Goal: Task Accomplishment & Management: Manage account settings

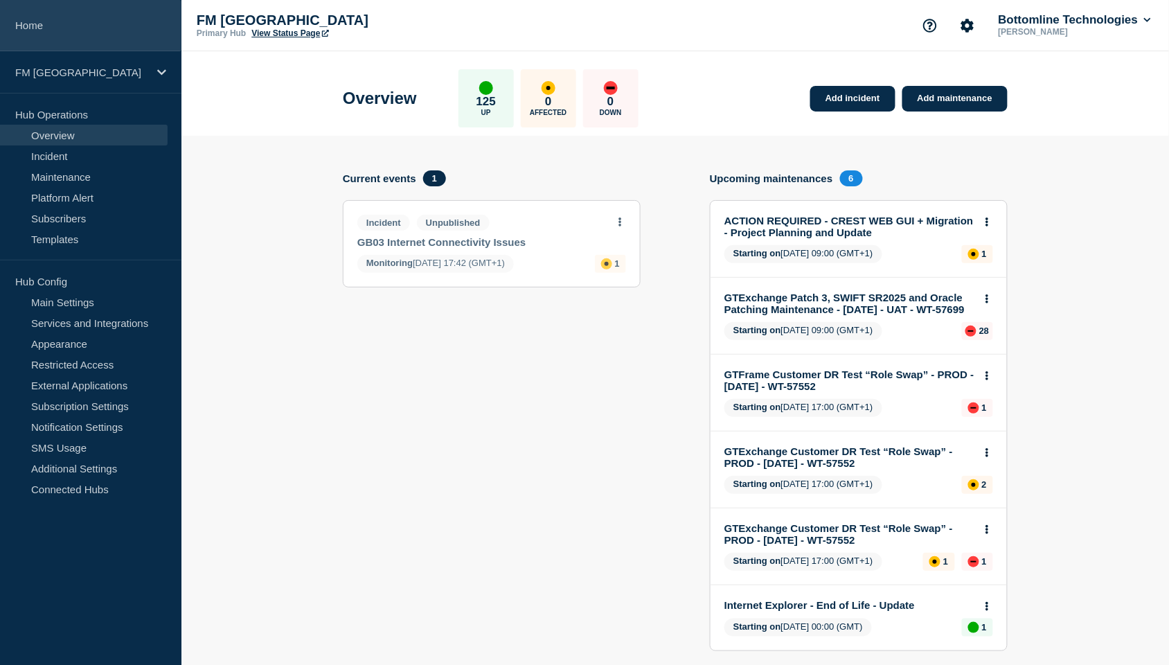
click at [44, 25] on link "Home" at bounding box center [90, 25] width 181 height 51
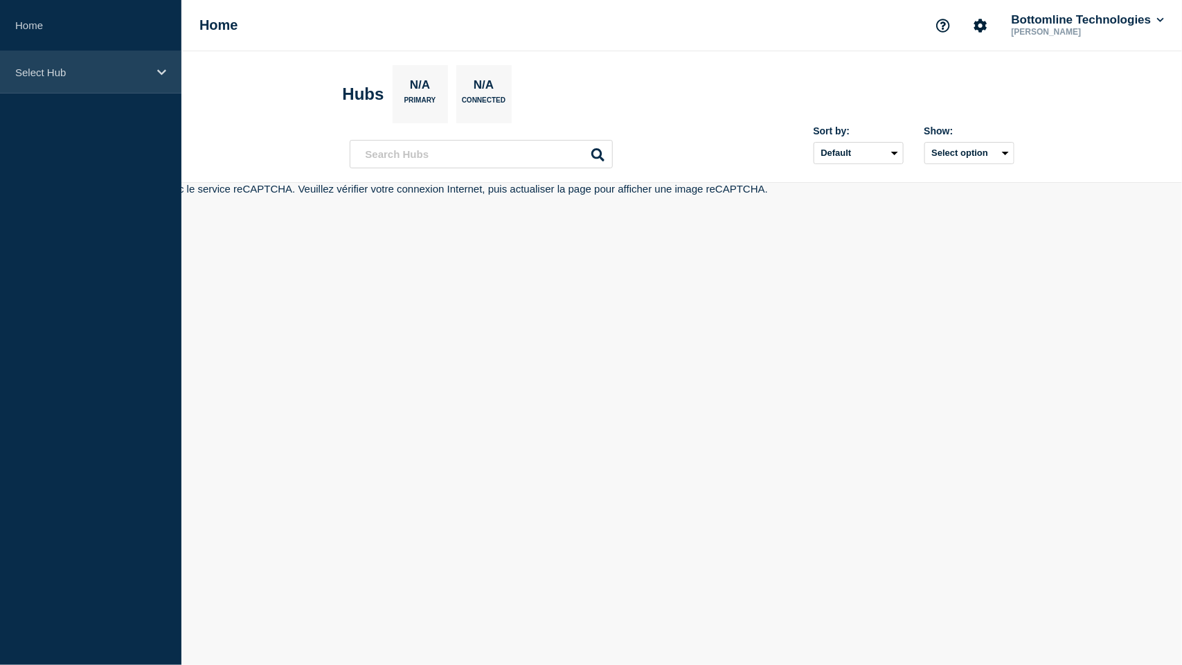
click at [48, 73] on p "Select Hub" at bounding box center [81, 72] width 133 height 12
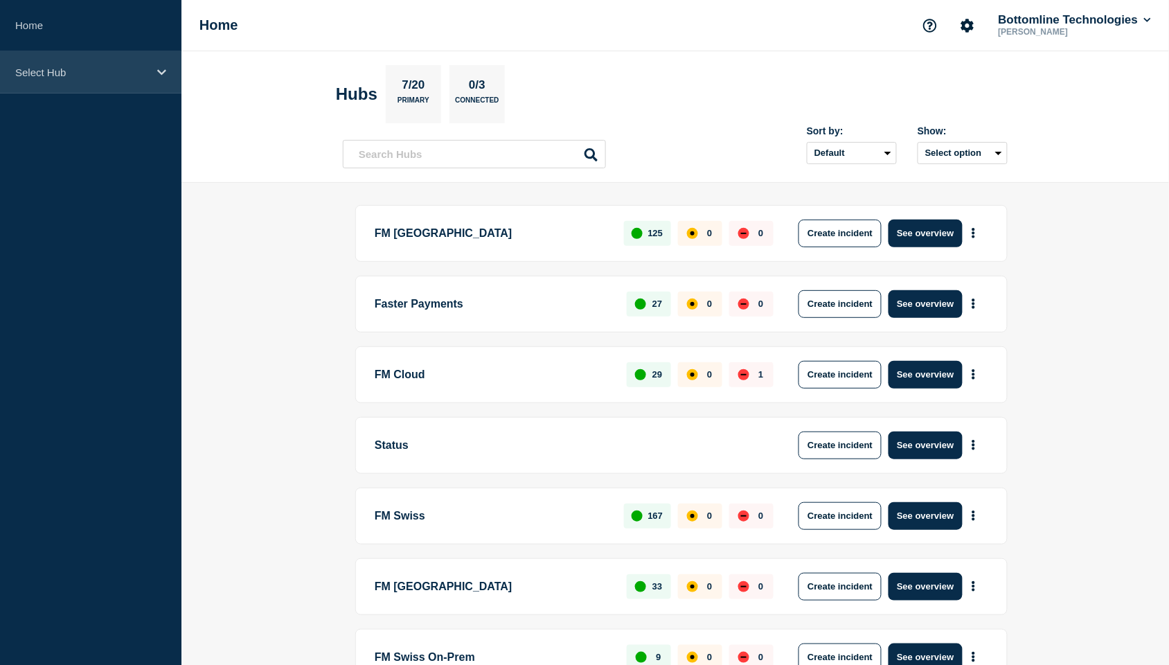
click at [47, 74] on p "Select Hub" at bounding box center [81, 72] width 133 height 12
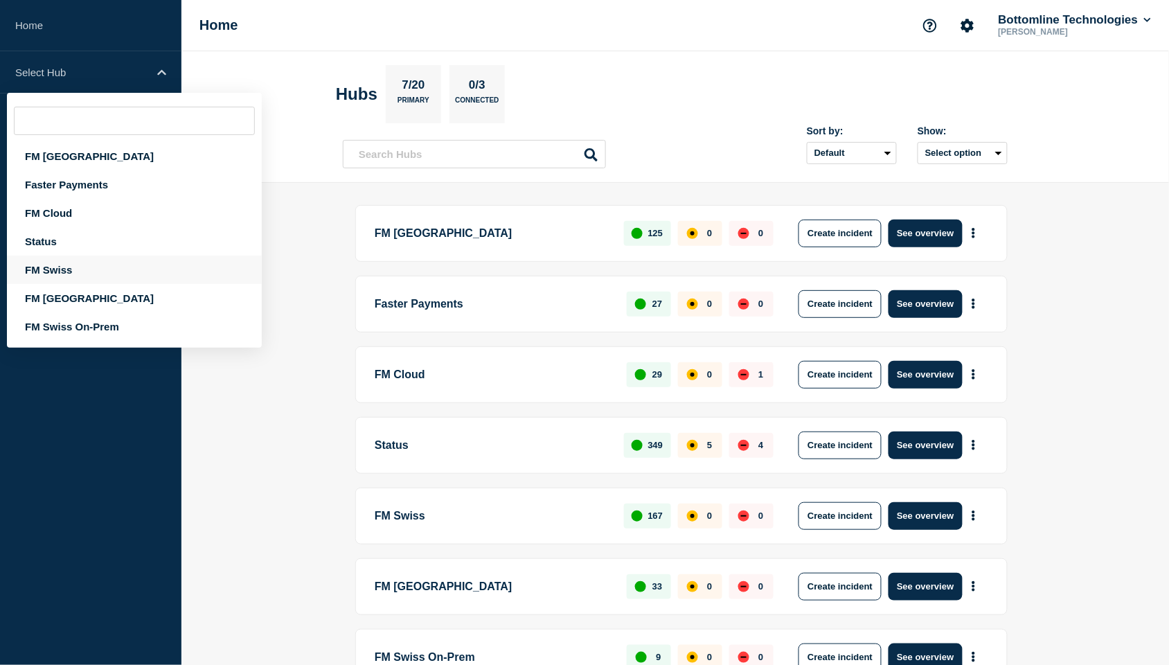
click at [53, 274] on div "FM Swiss" at bounding box center [134, 270] width 255 height 28
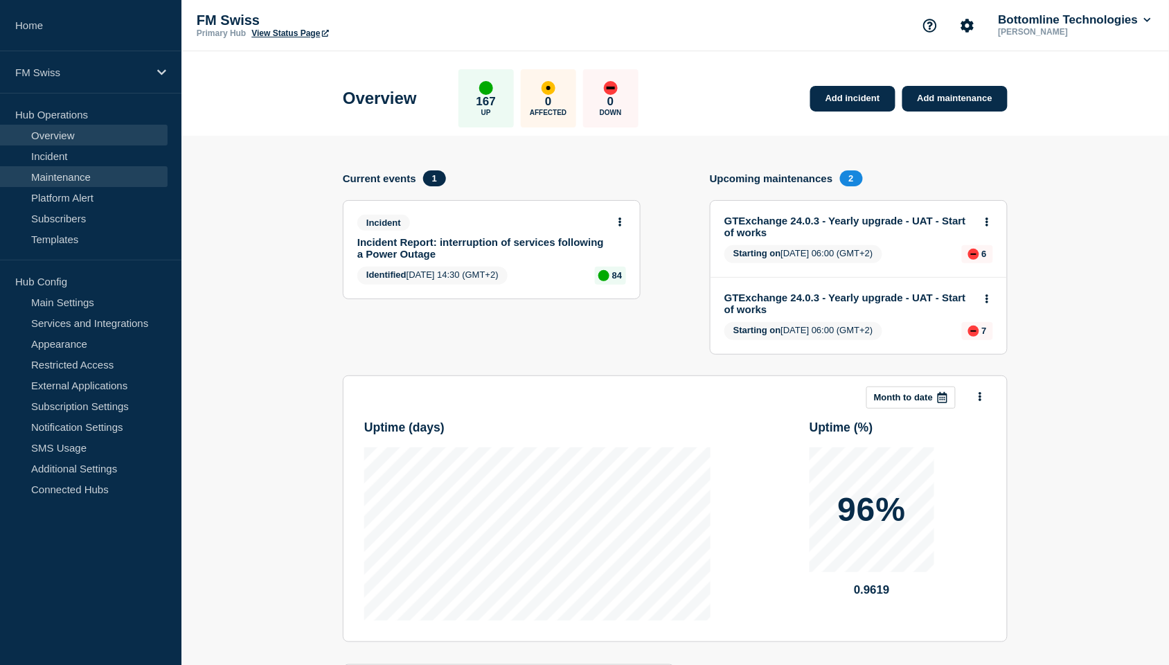
click at [69, 172] on link "Maintenance" at bounding box center [84, 176] width 168 height 21
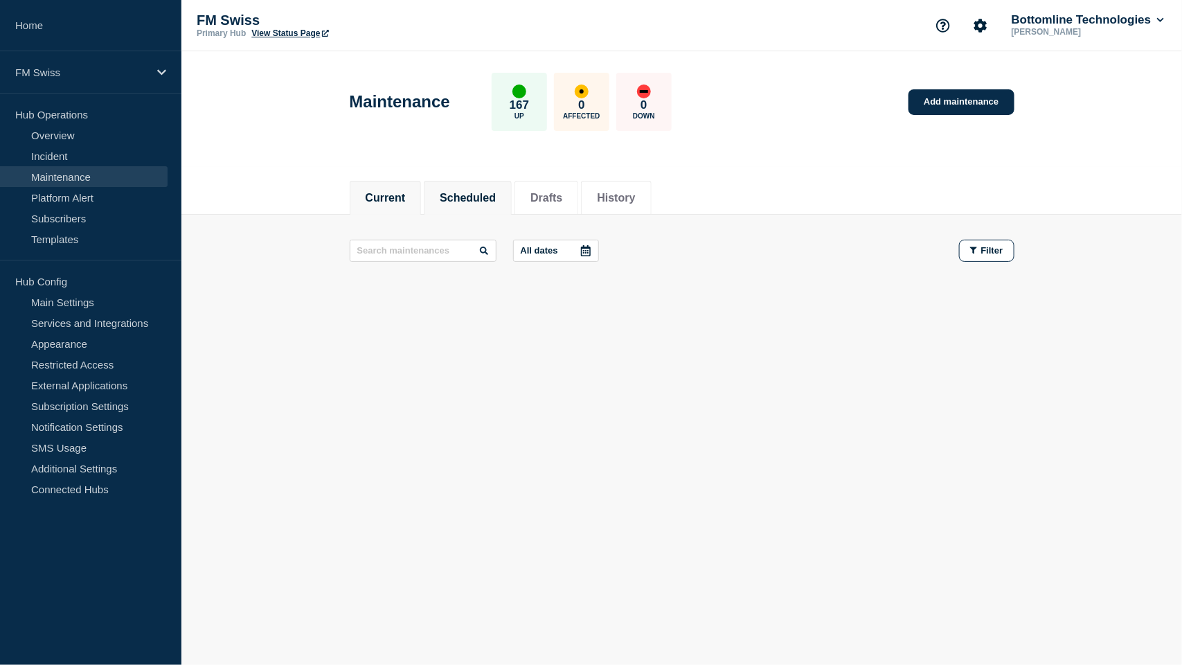
click at [474, 195] on button "Scheduled" at bounding box center [468, 198] width 56 height 12
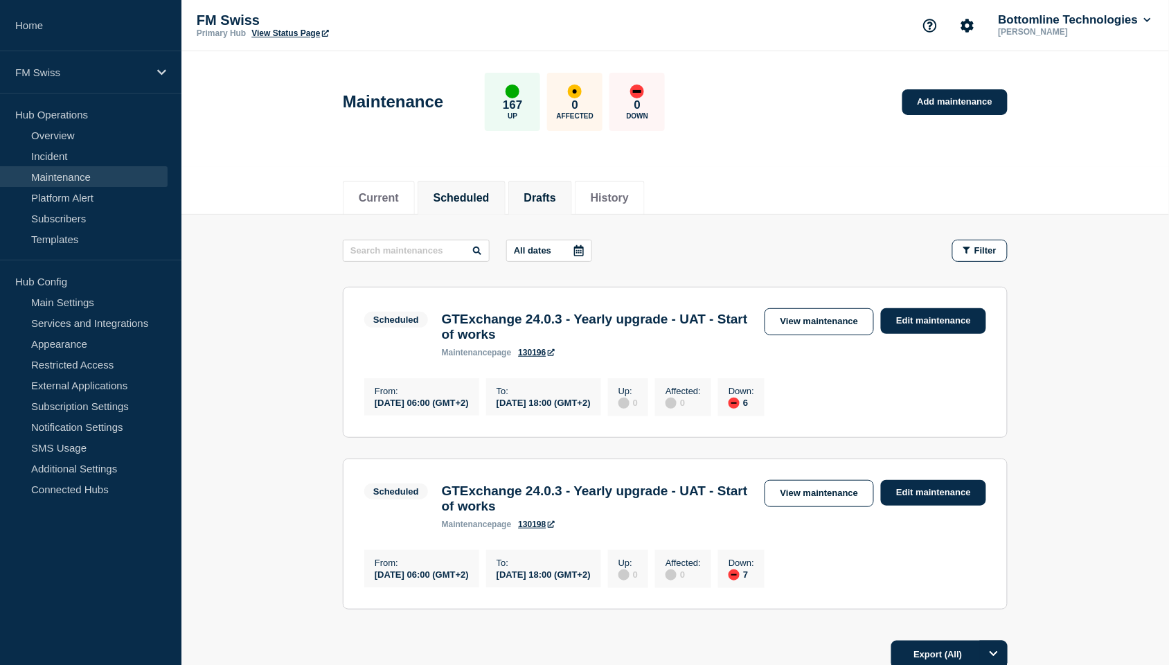
click at [556, 195] on button "Drafts" at bounding box center [540, 198] width 32 height 12
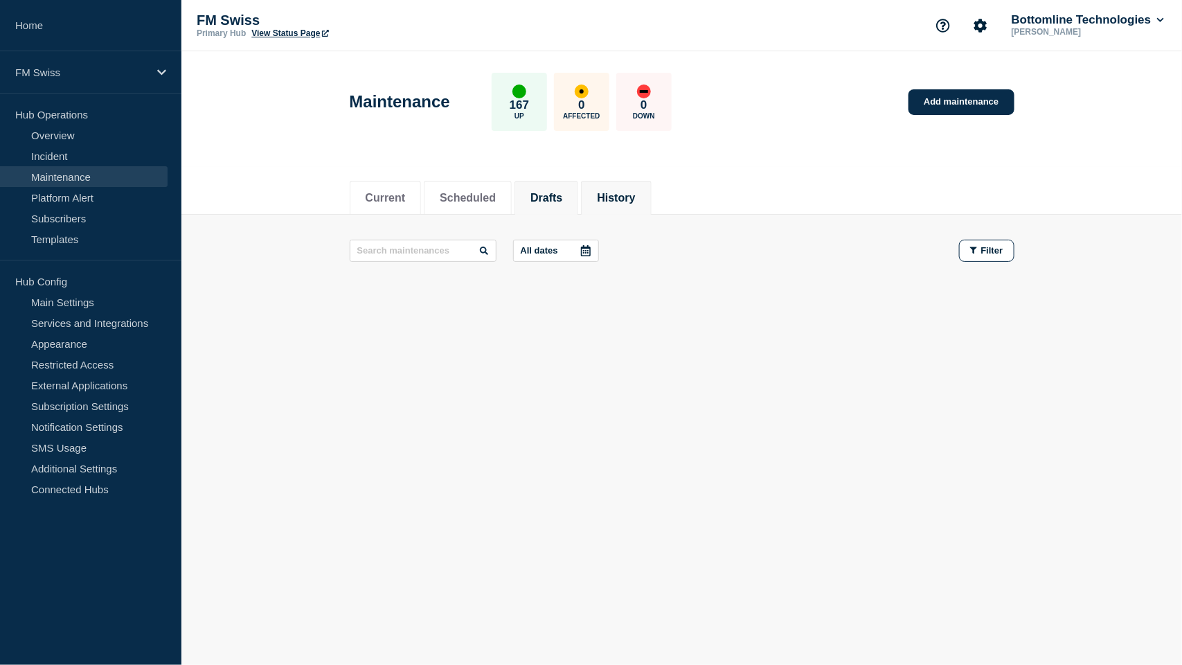
click at [635, 199] on button "History" at bounding box center [616, 198] width 38 height 12
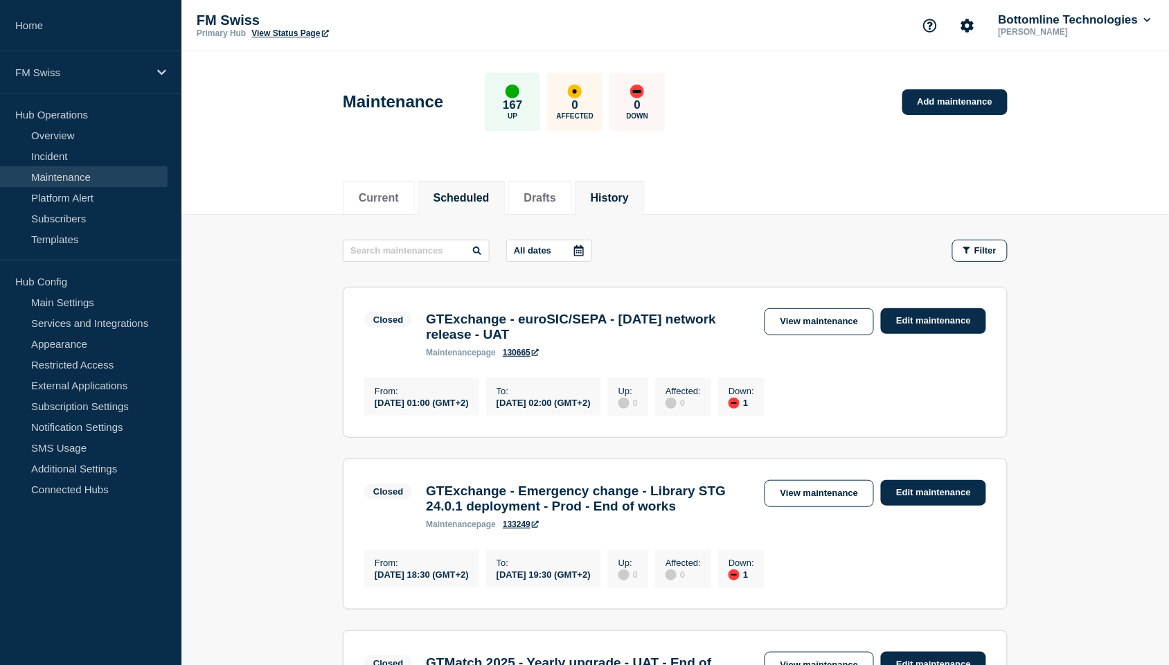
click at [487, 197] on button "Scheduled" at bounding box center [462, 198] width 56 height 12
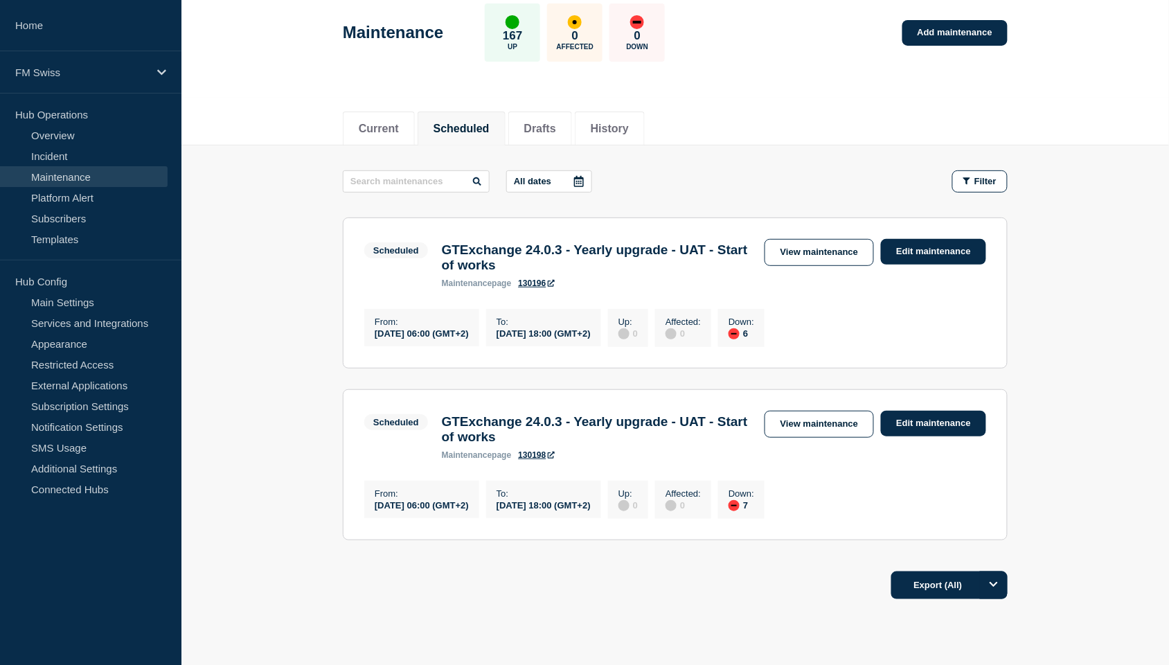
scroll to position [97, 0]
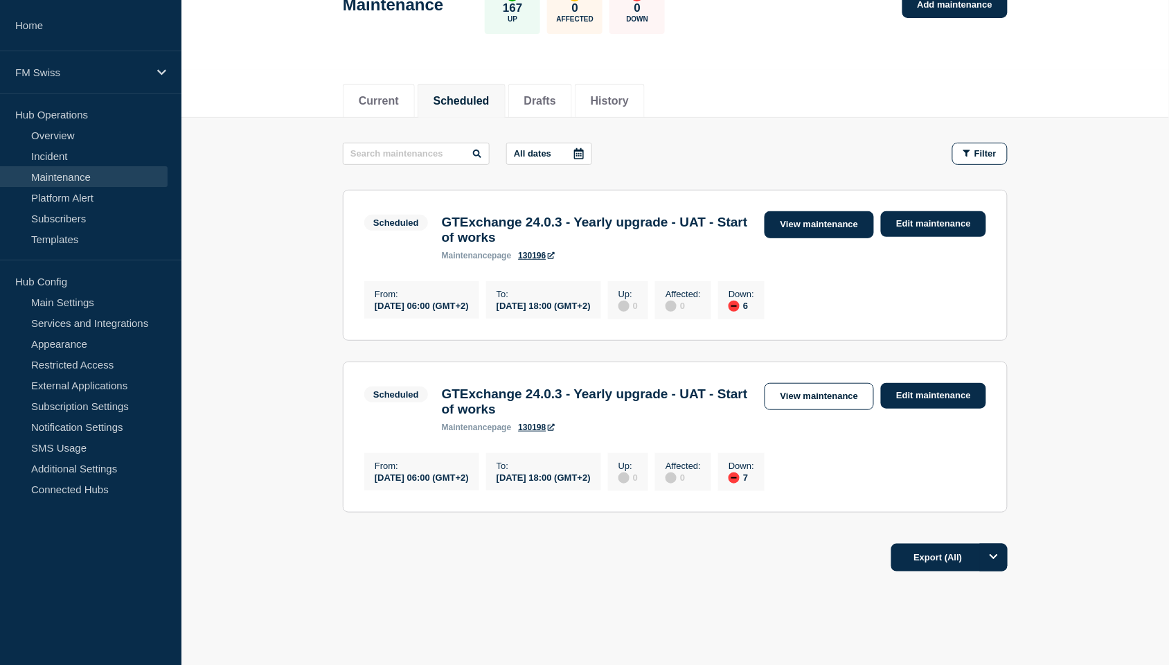
click at [846, 226] on link "View maintenance" at bounding box center [819, 224] width 109 height 27
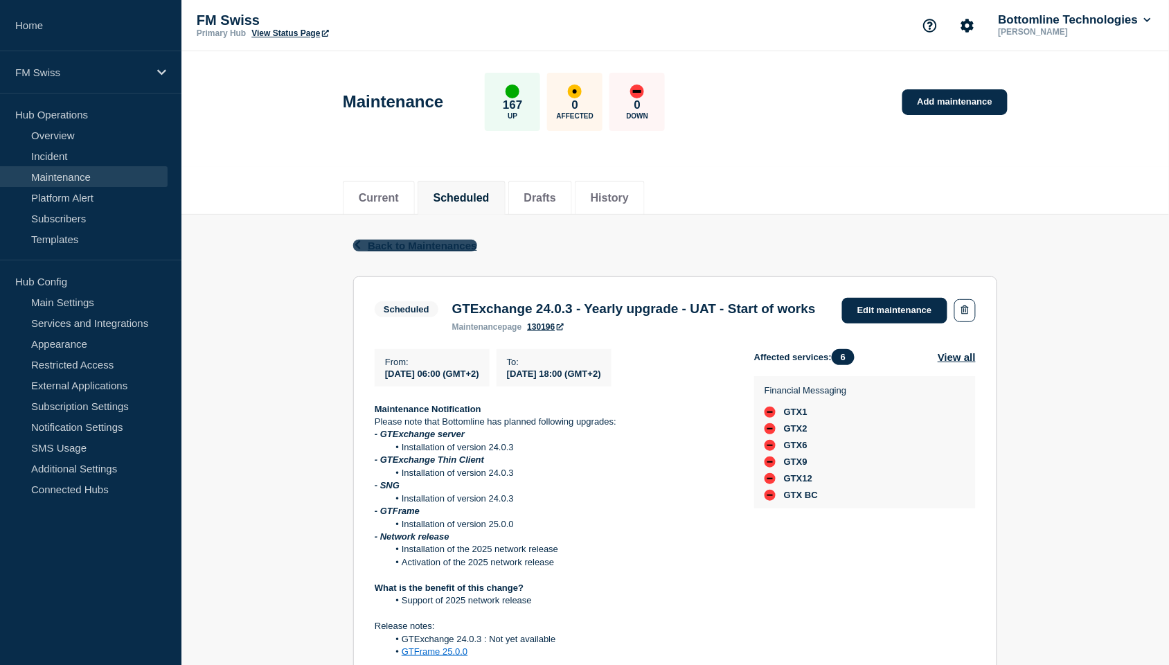
click at [438, 243] on span "Back to Maintenances" at bounding box center [422, 246] width 109 height 12
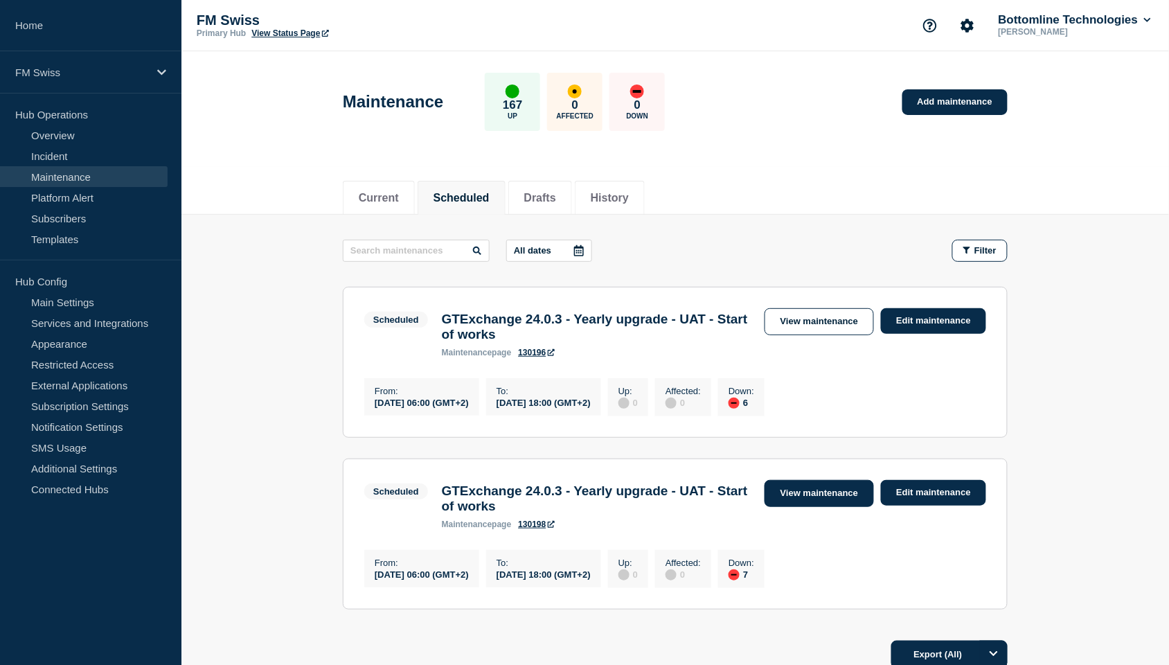
click at [811, 506] on link "View maintenance" at bounding box center [819, 493] width 109 height 27
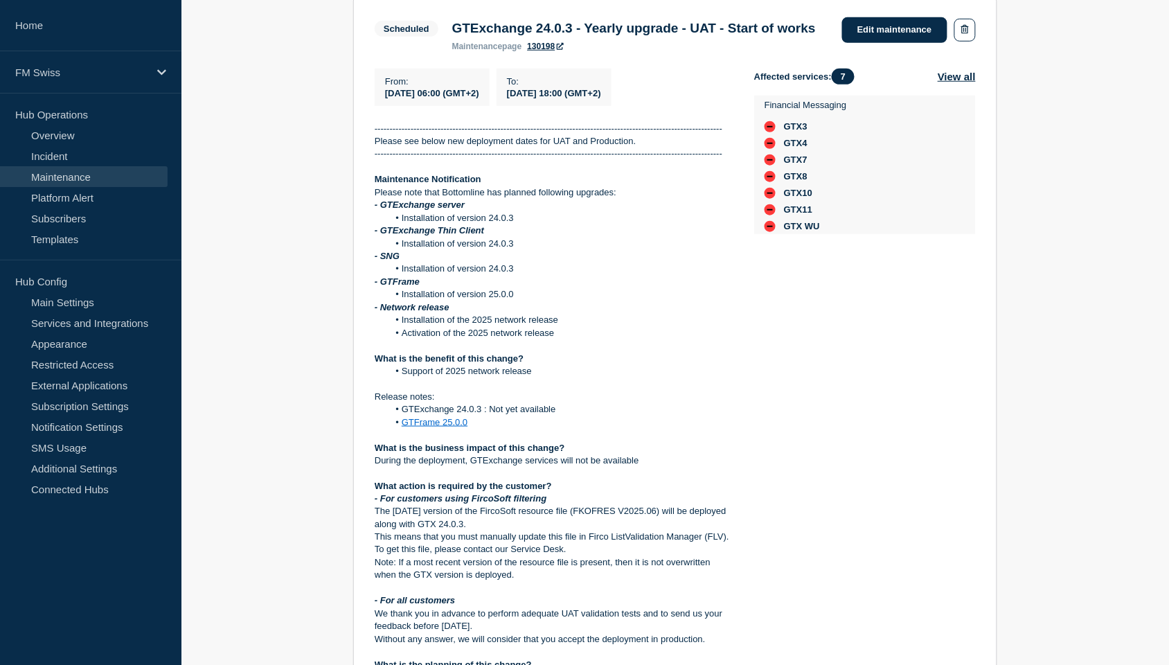
scroll to position [188, 0]
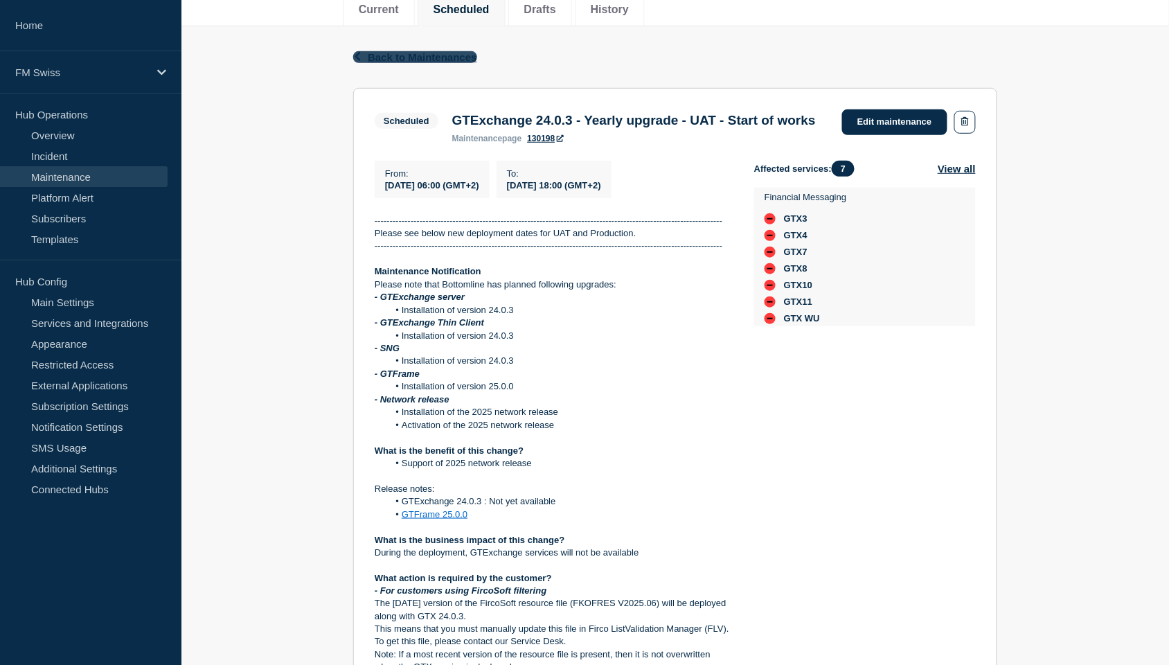
click at [400, 52] on span "Back to Maintenances" at bounding box center [422, 57] width 109 height 12
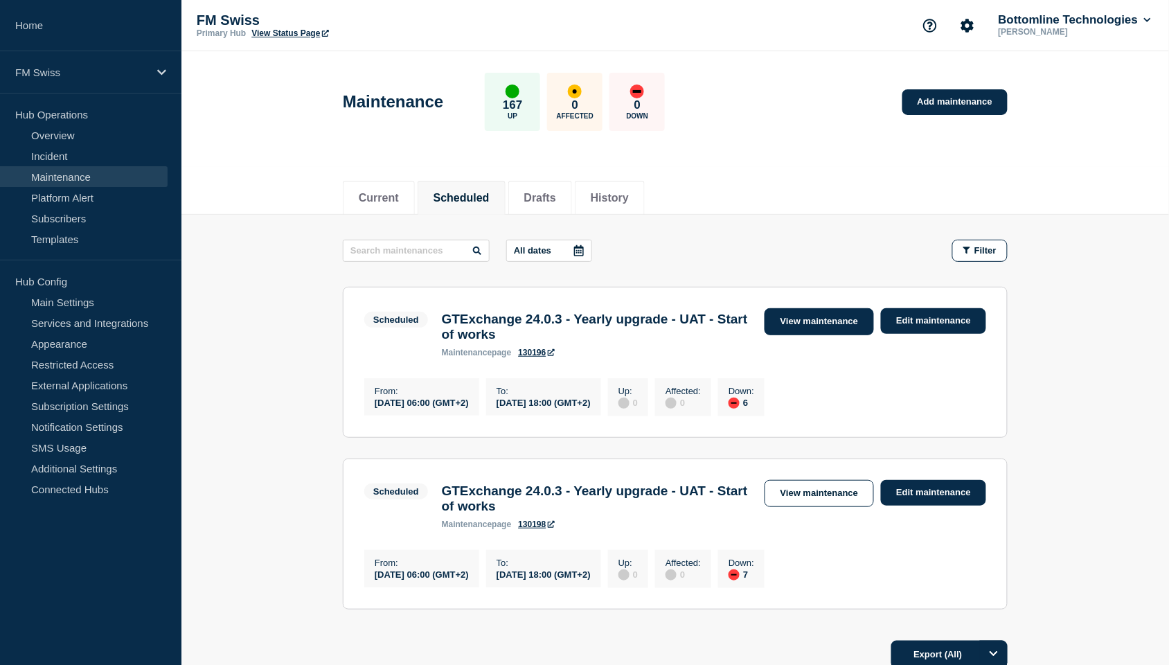
click at [801, 327] on link "View maintenance" at bounding box center [819, 321] width 109 height 27
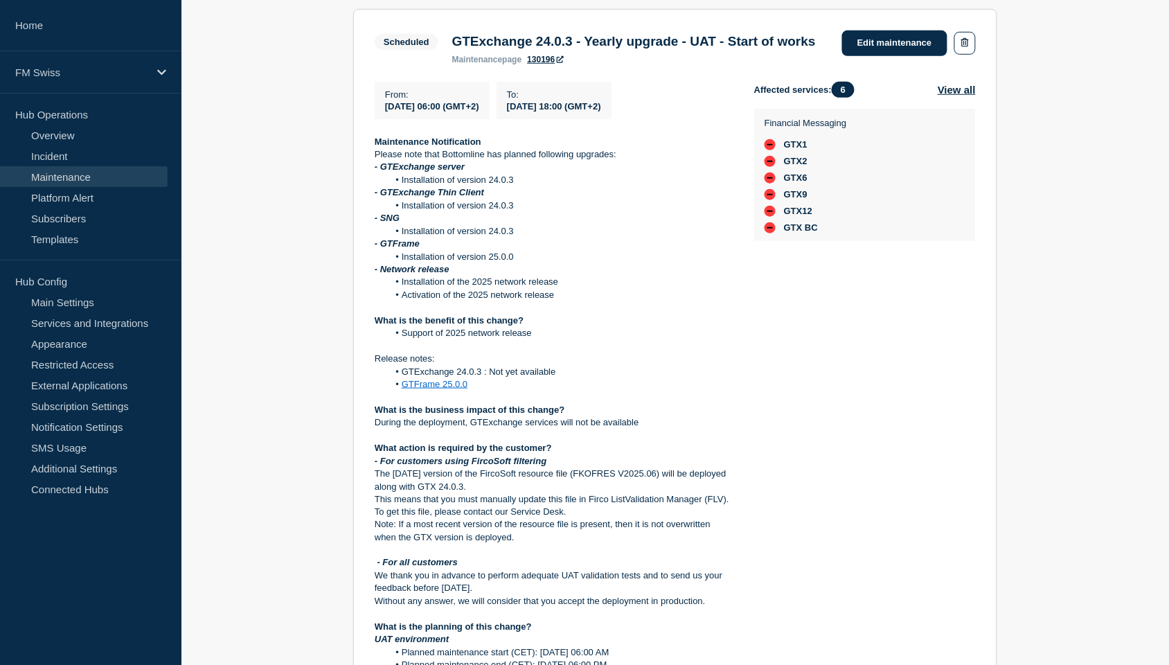
scroll to position [263, 0]
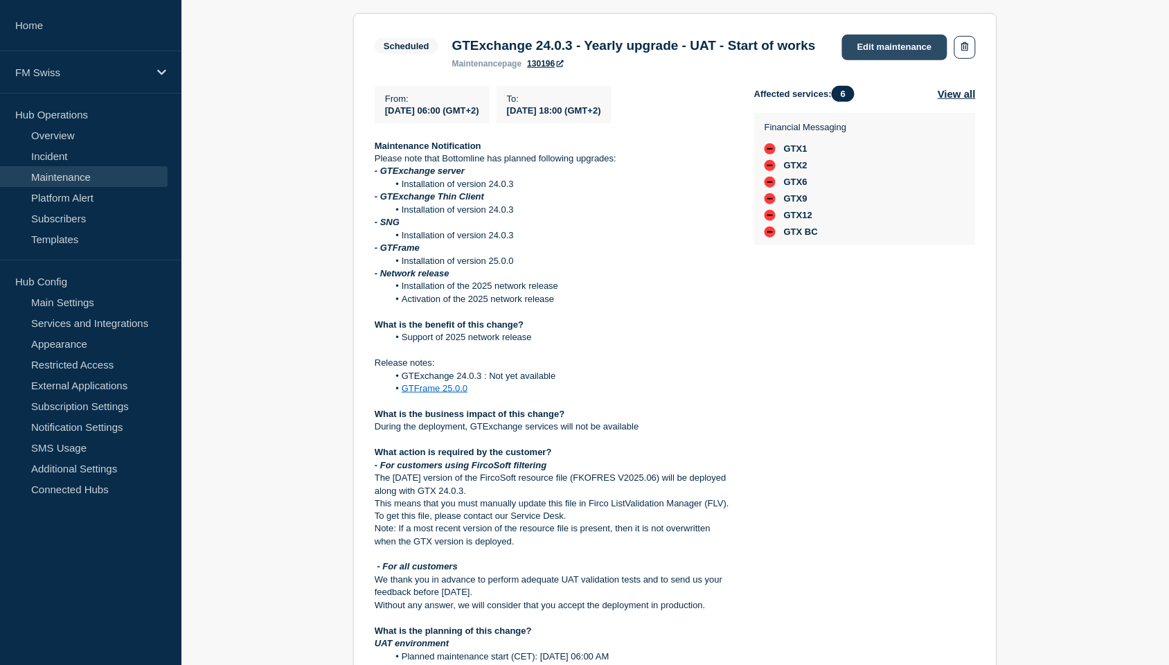
click at [871, 53] on link "Edit maintenance" at bounding box center [894, 48] width 105 height 26
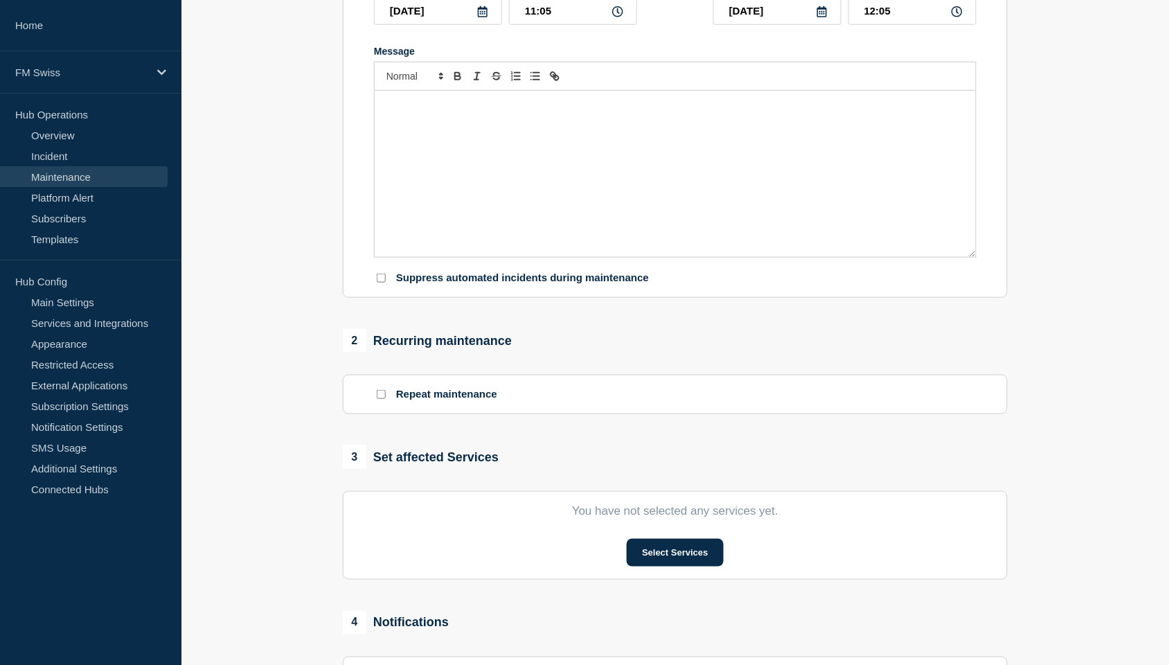
type input "GTExchange 24.0.3 - Yearly upgrade - UAT - Start of works"
type input "2025-09-04"
type input "06:00"
type input "2025-09-04"
type input "18:00"
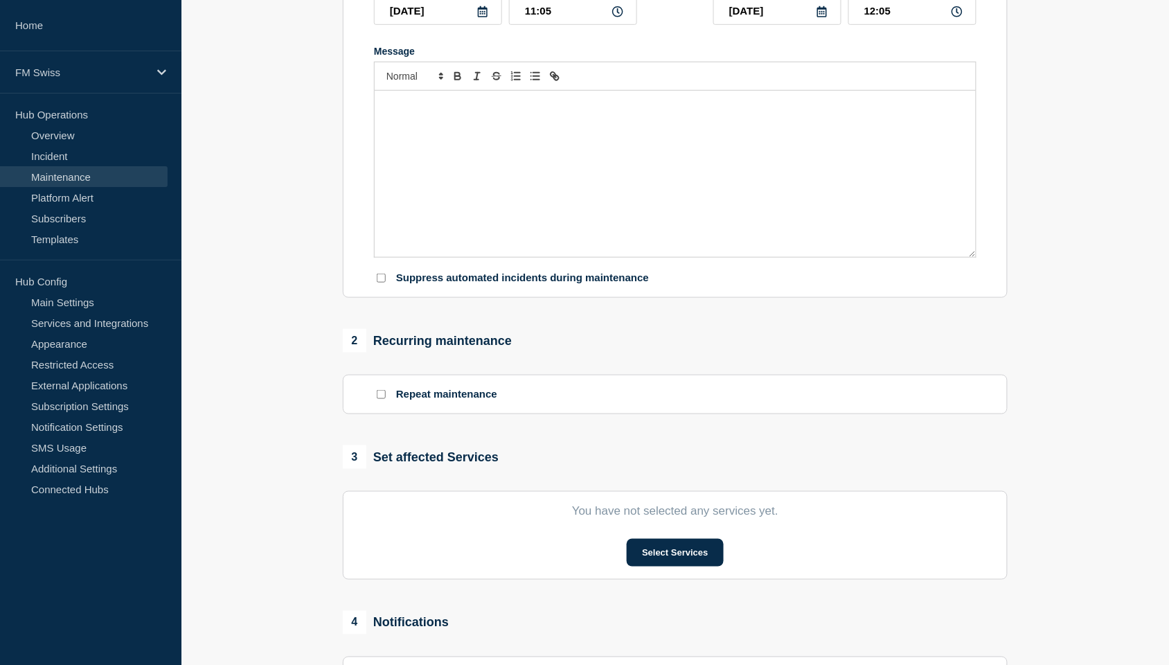
checkbox input "false"
checkbox input "true"
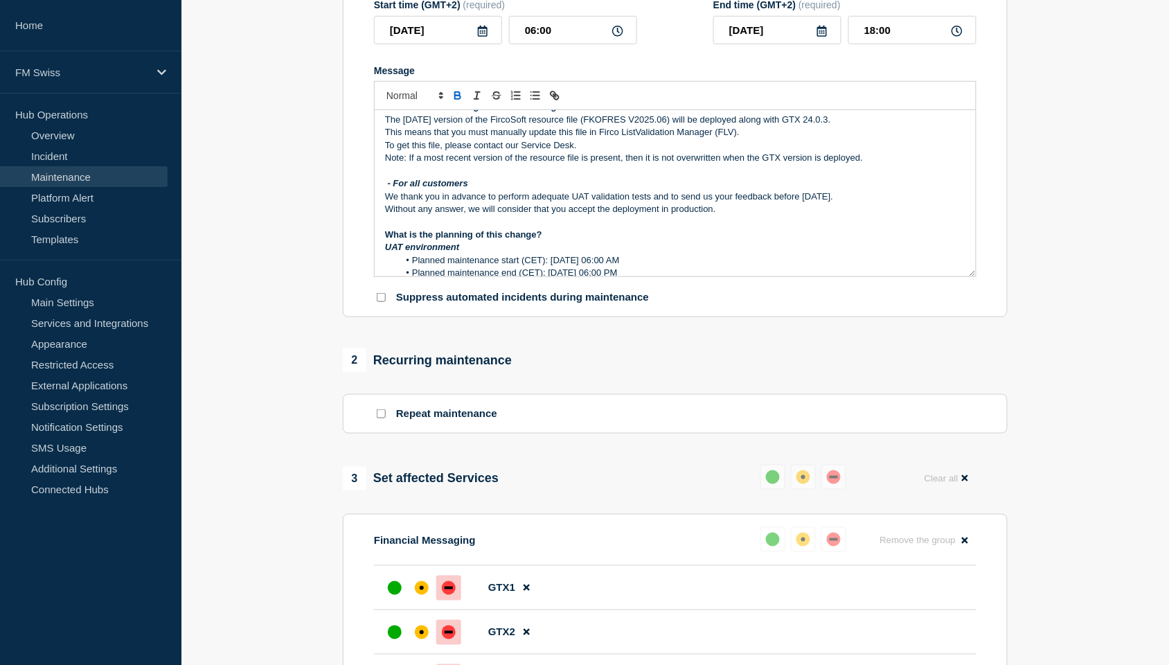
scroll to position [420, 0]
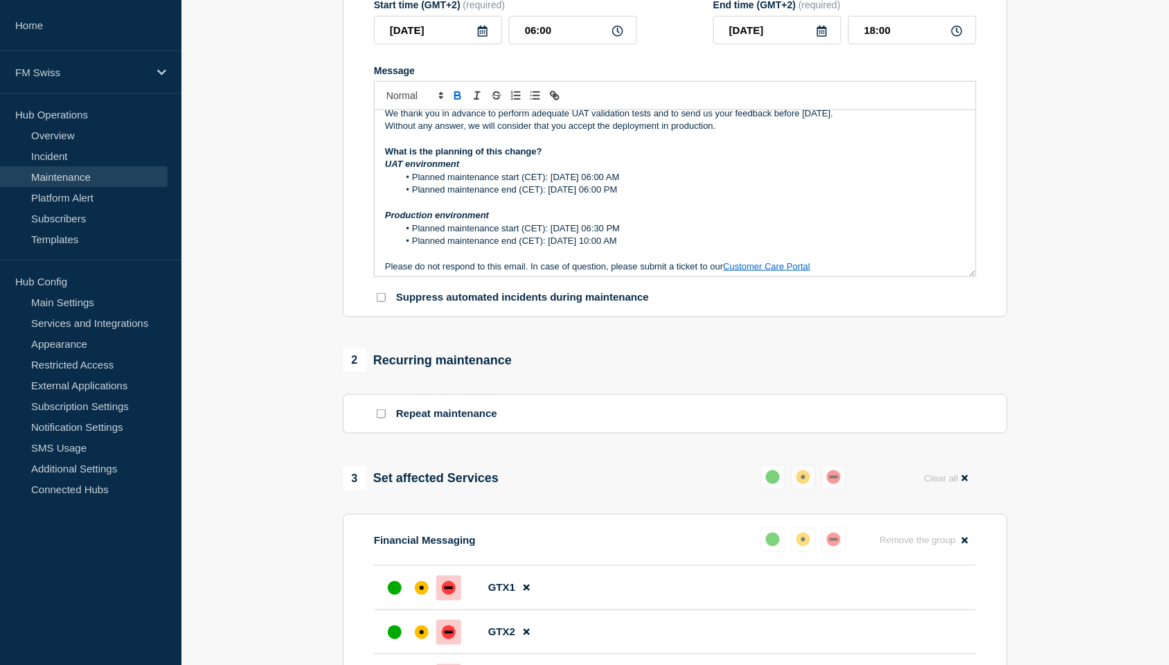
click at [731, 196] on li "Planned maintenance end (CET): Thursday 4th September 2025 - 06:00 PM" at bounding box center [682, 190] width 567 height 12
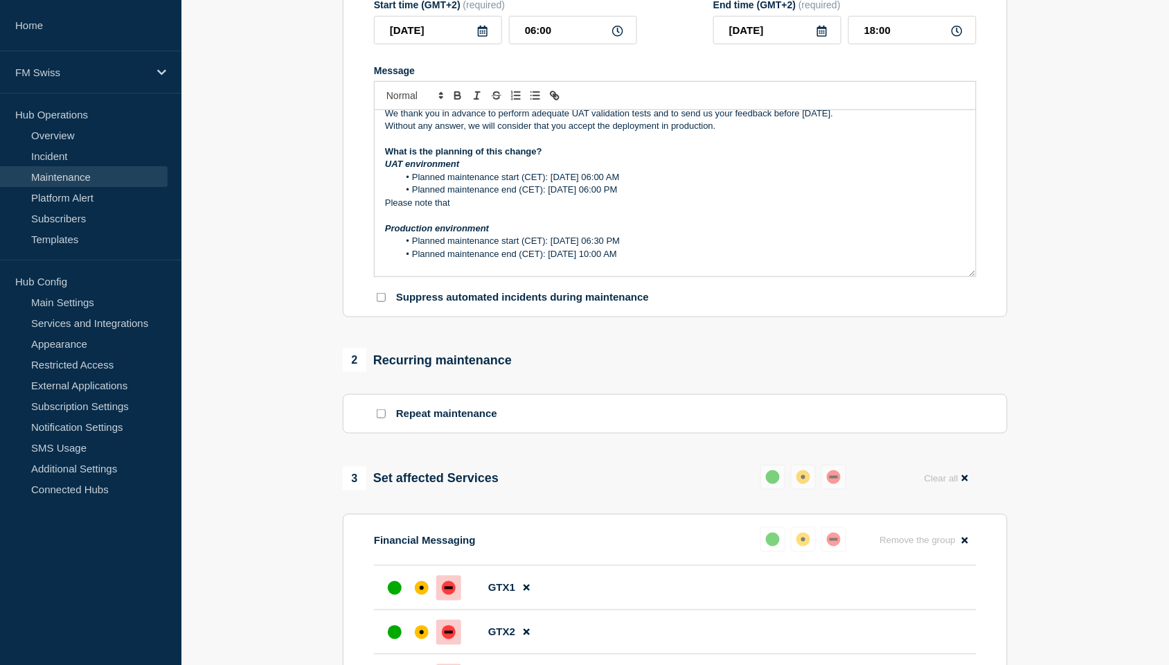
click at [731, 196] on li "Planned maintenance end (CET): Thursday 4th September 2025 - 06:00 PM" at bounding box center [682, 190] width 567 height 12
click at [532, 209] on p "Please note that" at bounding box center [675, 203] width 580 height 12
click at [589, 209] on p "Please note that starting this date all UAT SWIFT Connectivity" at bounding box center [675, 203] width 580 height 12
click at [646, 209] on p "Please note that starting this date all UAT SWIFT connectivity" at bounding box center [675, 203] width 580 height 12
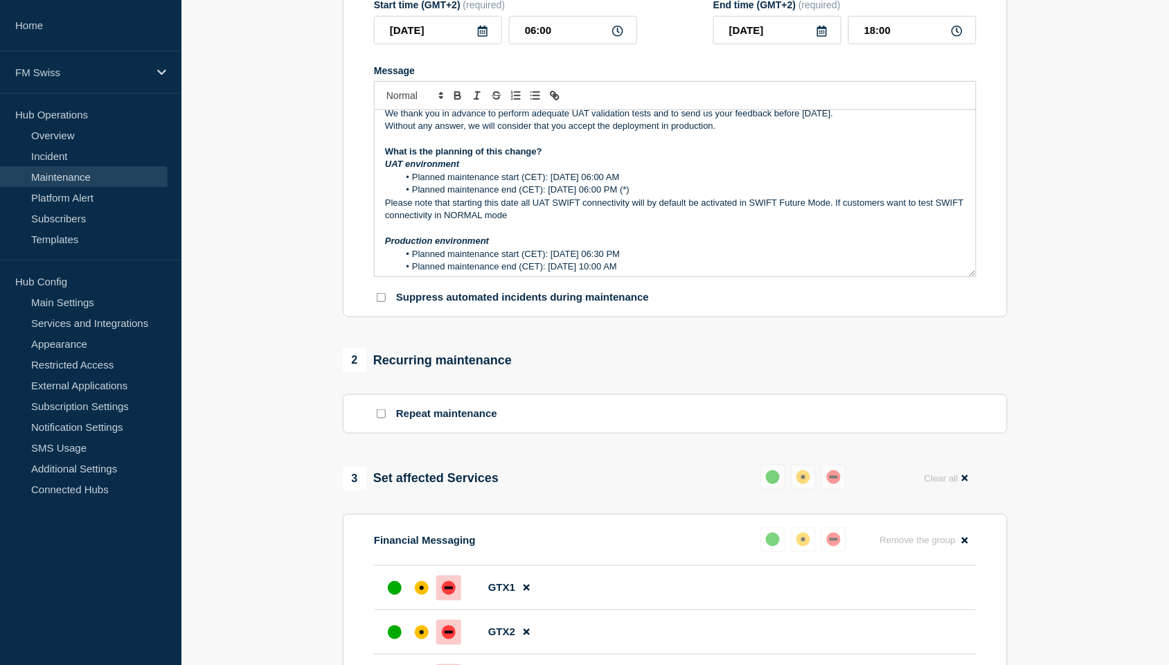
click at [478, 222] on p "Please note that starting this date all UAT SWIFT connectivity will by default …" at bounding box center [675, 210] width 580 height 26
click at [582, 222] on p "Please note that starting this date all UAT SWIFT connectivity will by default …" at bounding box center [675, 210] width 580 height 26
click at [786, 204] on p "Please note that starting this date all UAT SWIFT connectivity will by default …" at bounding box center [675, 210] width 580 height 26
click at [1049, 250] on section "1 Provide details Title (required) GTExchange 24.0.3 - Yearly upgrade - UAT - S…" at bounding box center [675, 543] width 988 height 1337
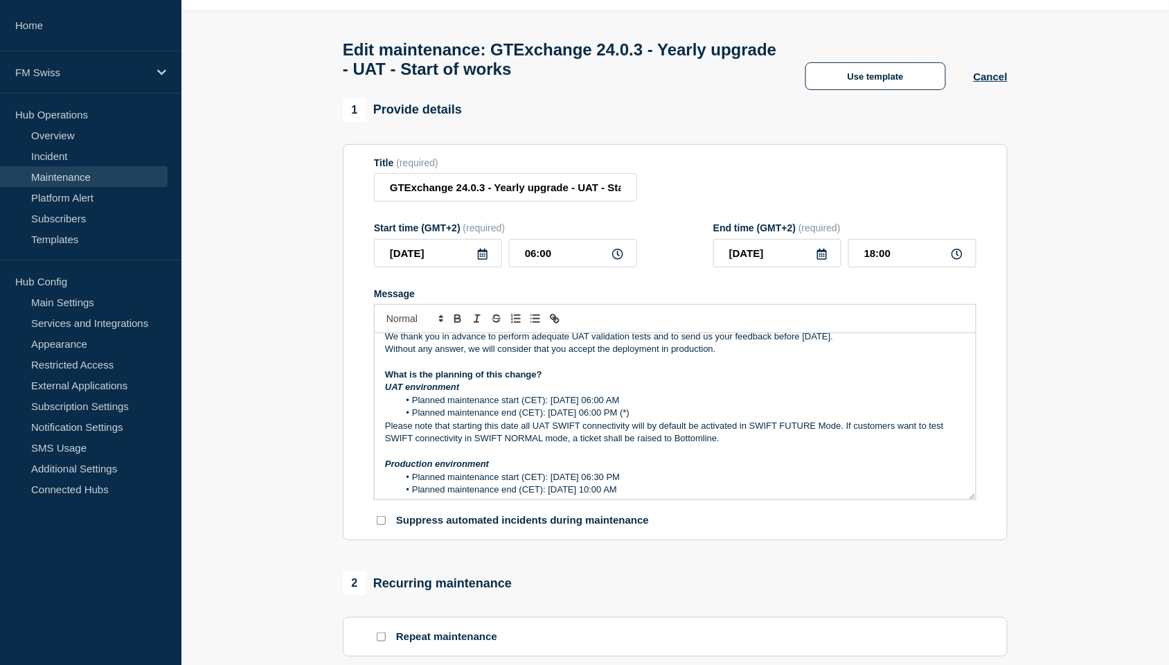
scroll to position [32, 0]
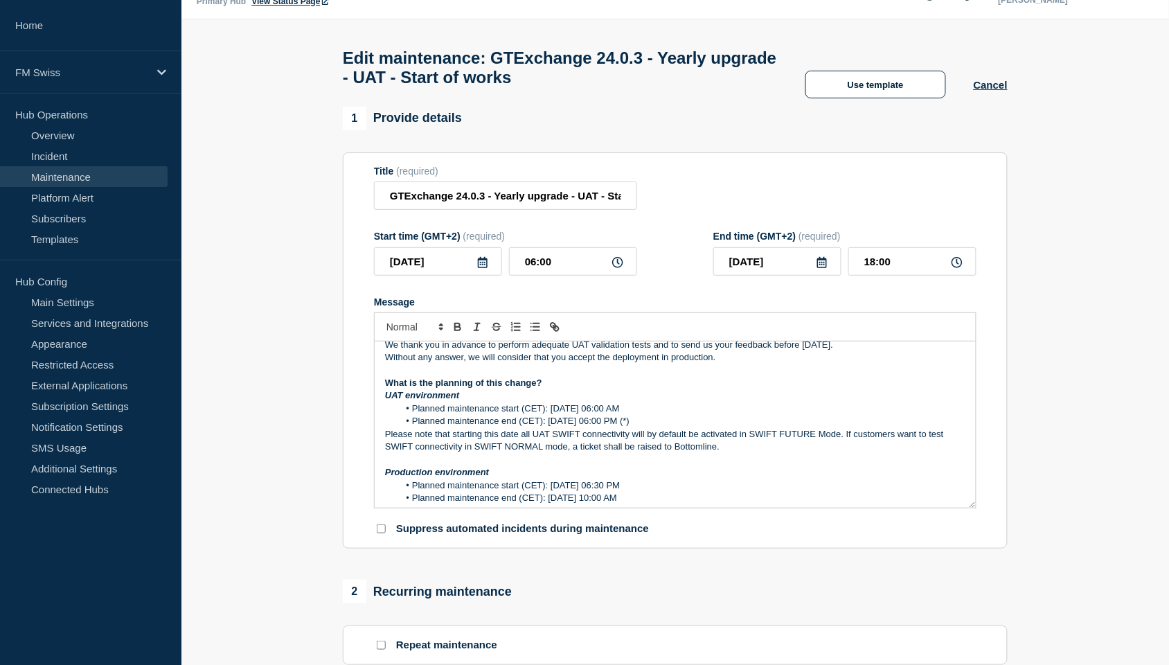
click at [555, 440] on p "Please note that starting this date all UAT SWIFT connectivity will by default …" at bounding box center [675, 441] width 580 height 26
click at [795, 452] on p "Please note that starting this date all UAT GTExchange SWIFT connectivity will …" at bounding box center [675, 441] width 580 height 26
click at [764, 454] on p "Please note that starting this date all UAT GTExchange SWIFT connectivity will …" at bounding box center [675, 441] width 580 height 26
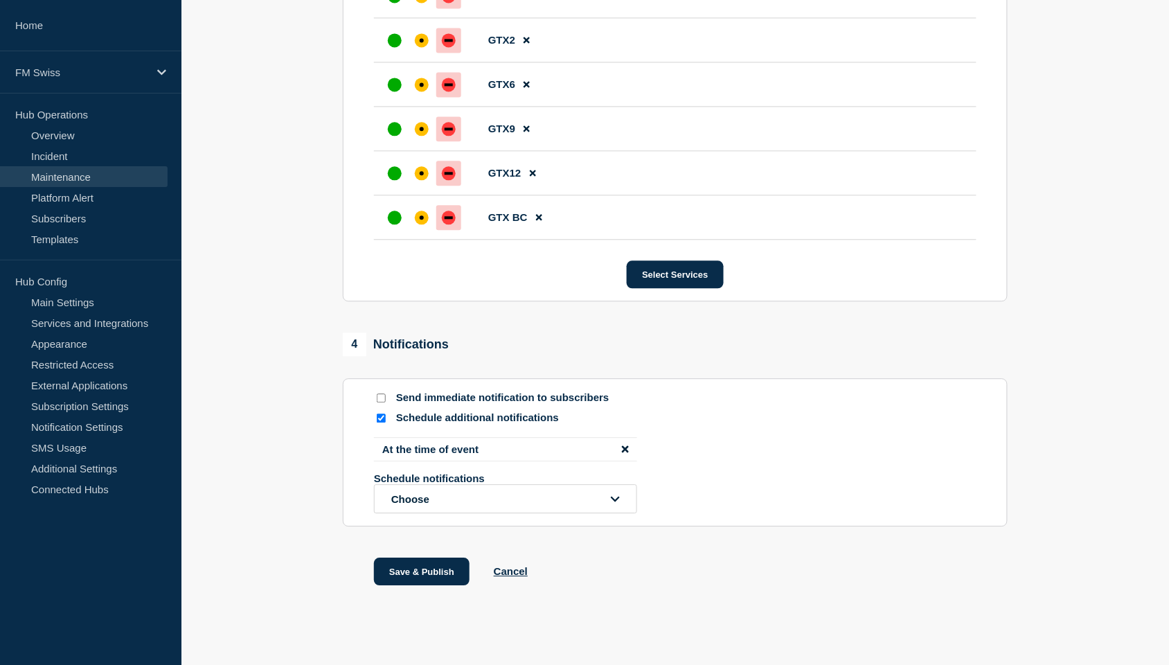
scroll to position [861, 0]
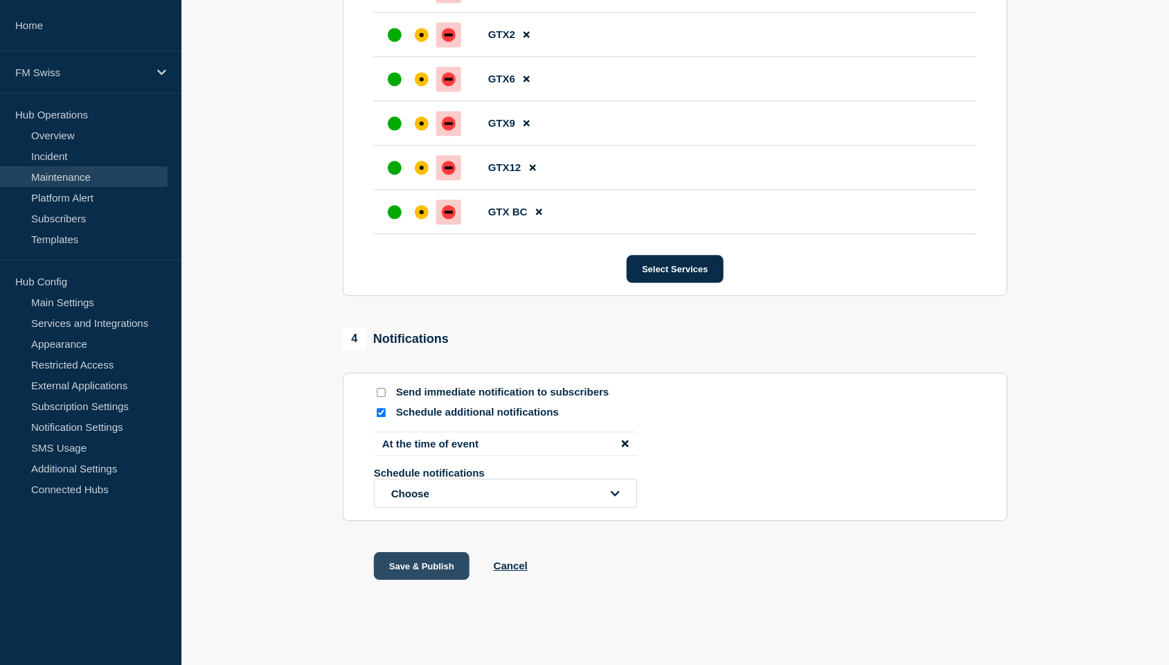
click at [435, 576] on button "Save & Publish" at bounding box center [422, 566] width 96 height 28
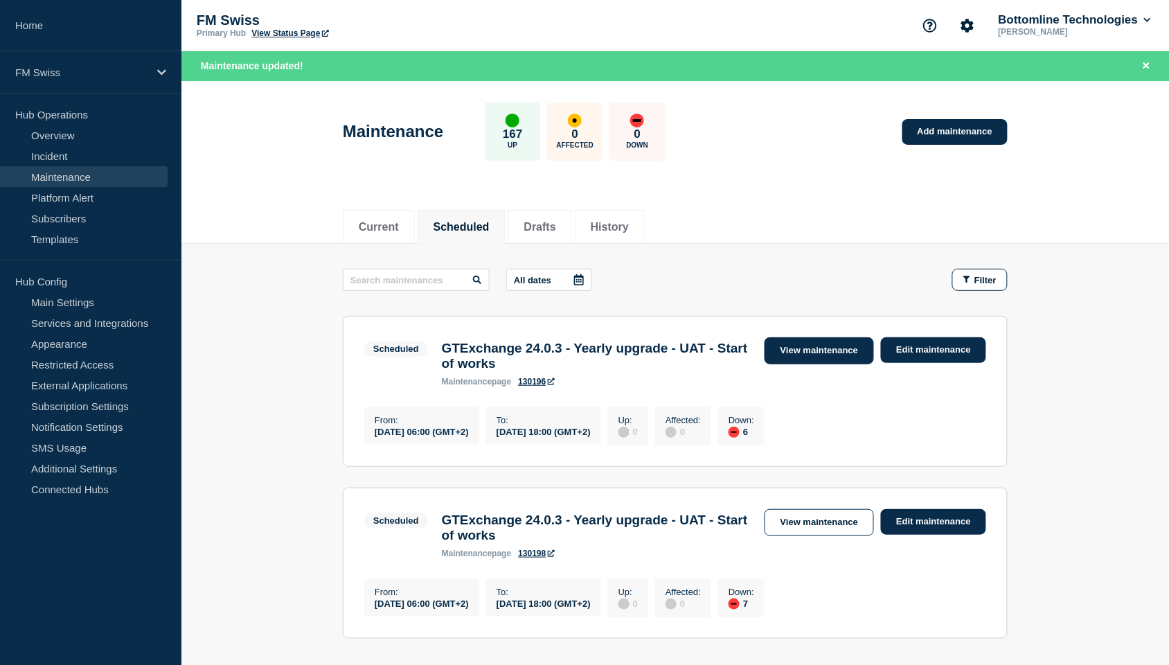
click at [815, 362] on link "View maintenance" at bounding box center [819, 350] width 109 height 27
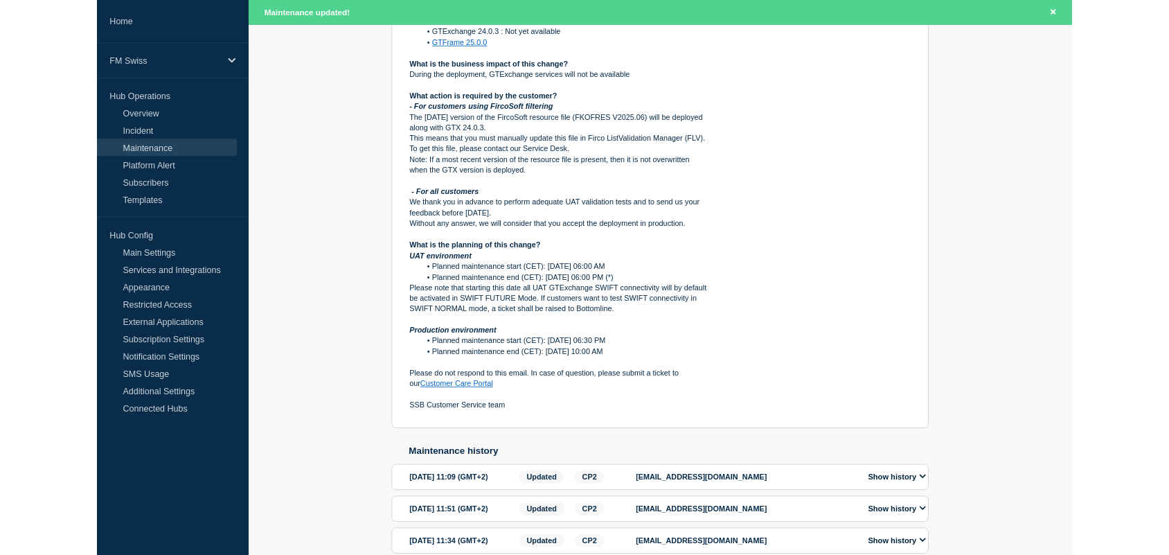
scroll to position [632, 0]
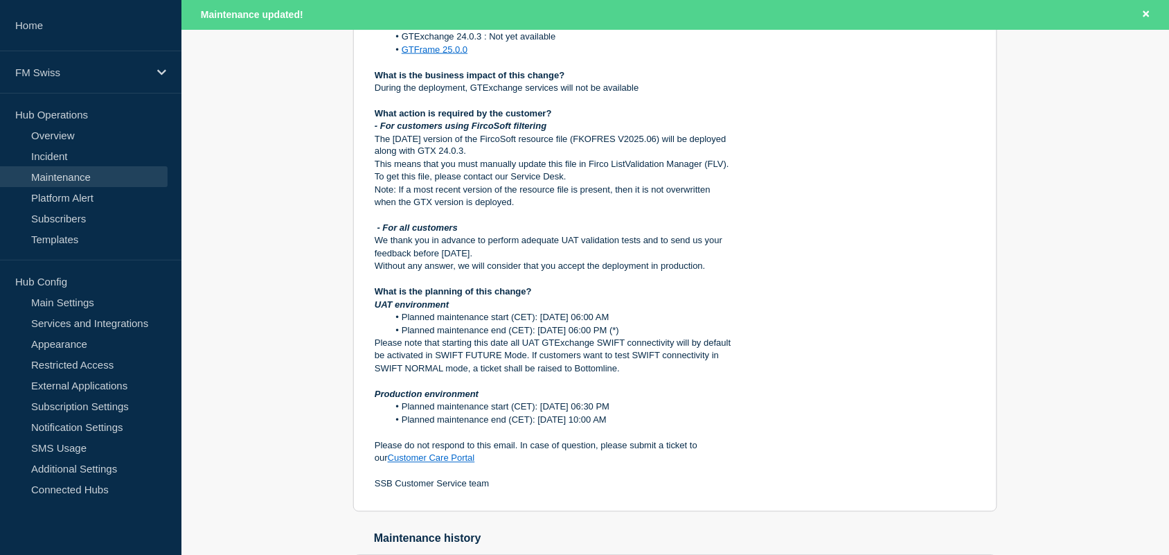
click at [829, 313] on div "Affected services: 6 View all Financial Messaging GTX1 GTX2 GTX6 GTX9 GTX12 GTX…" at bounding box center [865, 118] width 222 height 744
drag, startPoint x: 709, startPoint y: 357, endPoint x: 707, endPoint y: 393, distance: 36.0
click at [707, 393] on div "Maintenance Notification Please note that Bottomline has planned following upgr…" at bounding box center [553, 146] width 357 height 690
copy div "(*) Please note that starting this date all UAT GTExchange SWIFT connectivity w…"
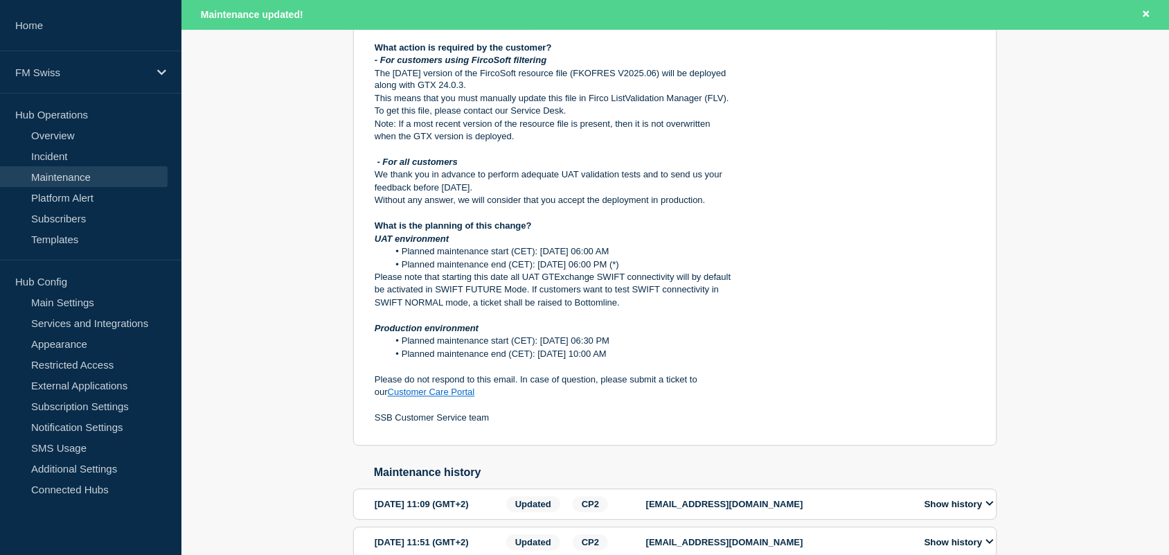
scroll to position [689, 0]
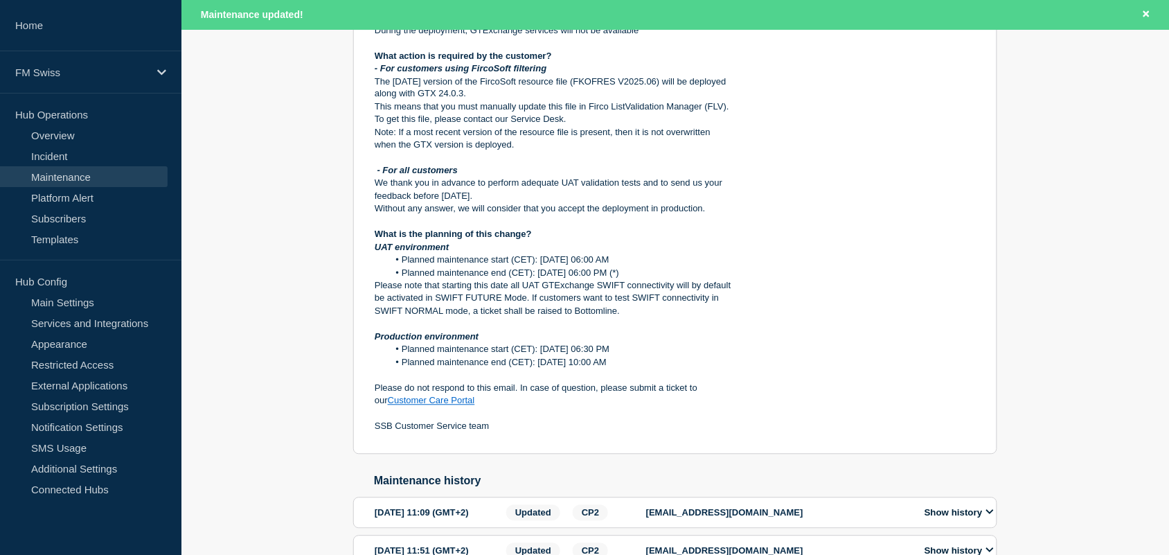
click at [1086, 262] on div "Back Back to Maintenances Scheduled GTExchange 24.0.3 - Yearly upgrade - UAT - …" at bounding box center [675, 197] width 988 height 1284
drag, startPoint x: 707, startPoint y: 299, endPoint x: 713, endPoint y: 333, distance: 34.5
click at [713, 333] on div "Maintenance Notification Please note that Bottomline has planned following upgr…" at bounding box center [553, 88] width 357 height 690
copy div "(*) Please note that starting this date all UAT GTExchange SWIFT connectivity w…"
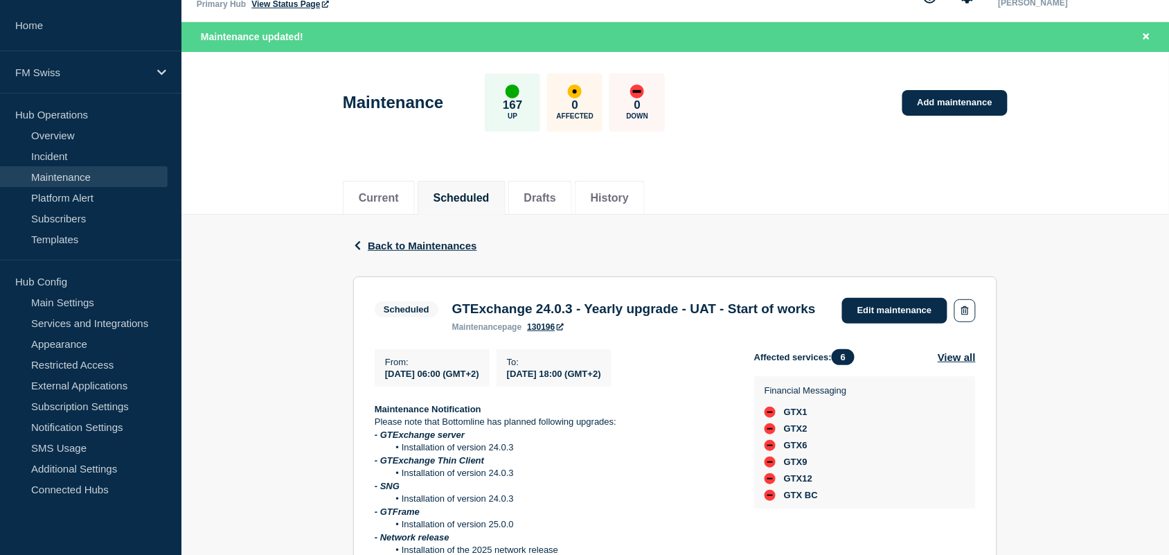
scroll to position [0, 0]
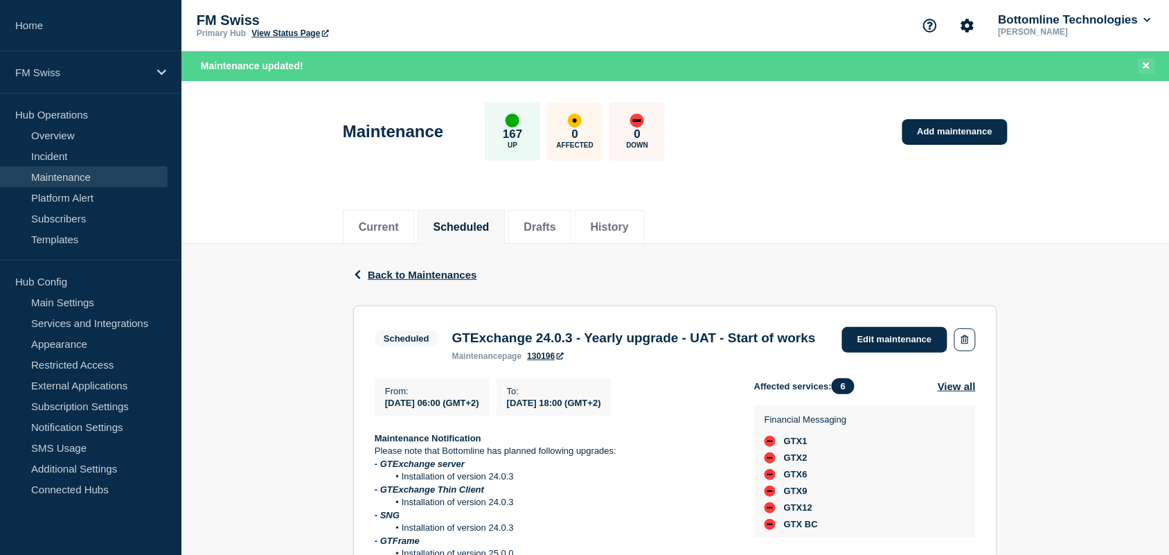
click at [1141, 61] on button "Close banner" at bounding box center [1146, 66] width 17 height 16
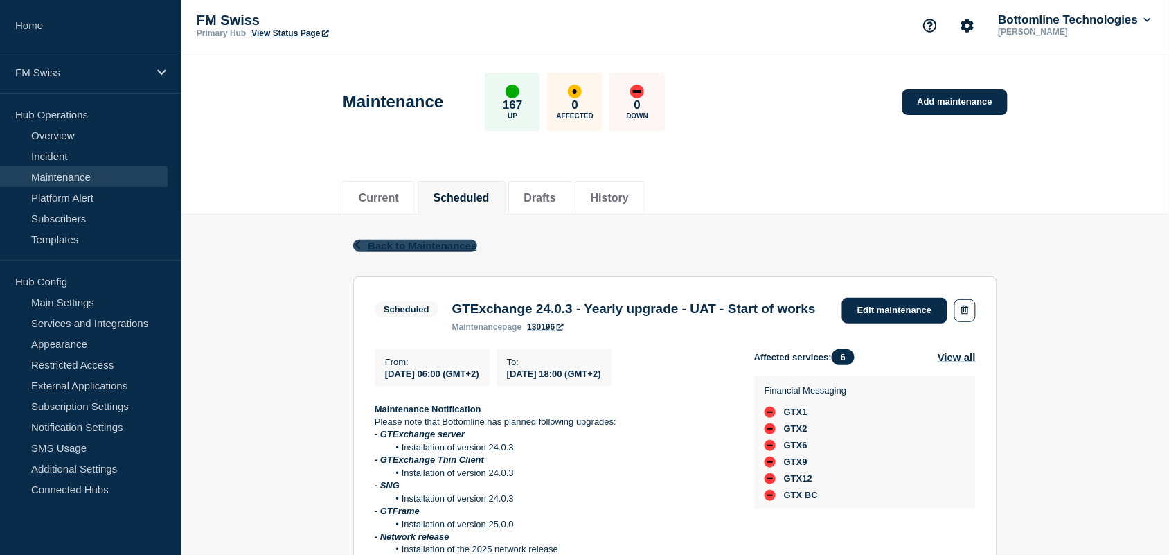
click at [386, 246] on span "Back to Maintenances" at bounding box center [422, 246] width 109 height 12
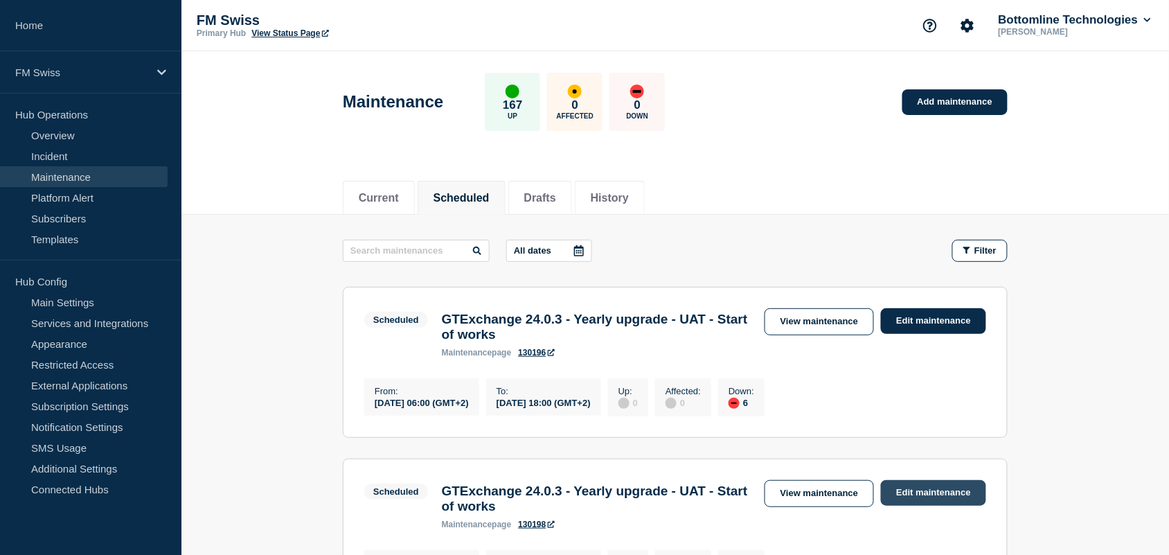
click at [927, 497] on link "Edit maintenance" at bounding box center [933, 493] width 105 height 26
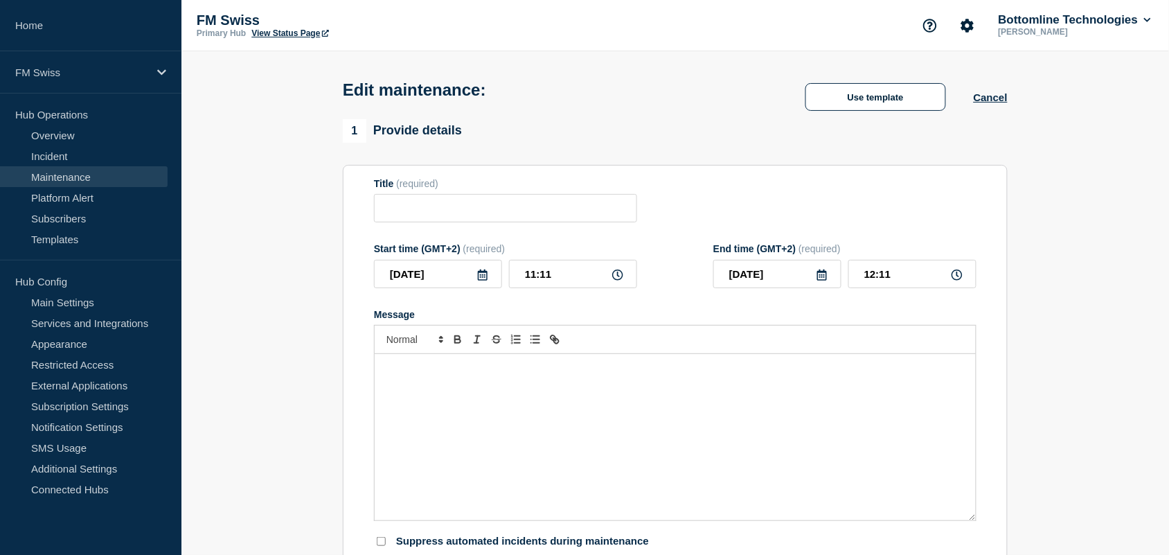
type input "GTExchange 24.0.3 - Yearly upgrade - UAT - Start of works"
type input "2025-09-05"
type input "06:00"
type input "2025-09-05"
type input "18:00"
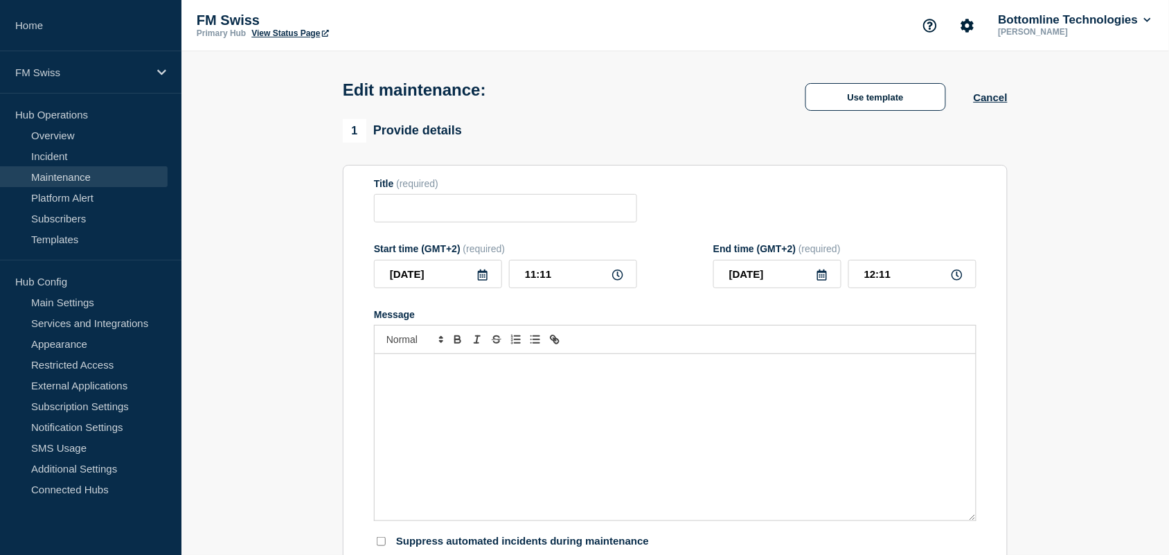
checkbox input "false"
checkbox input "true"
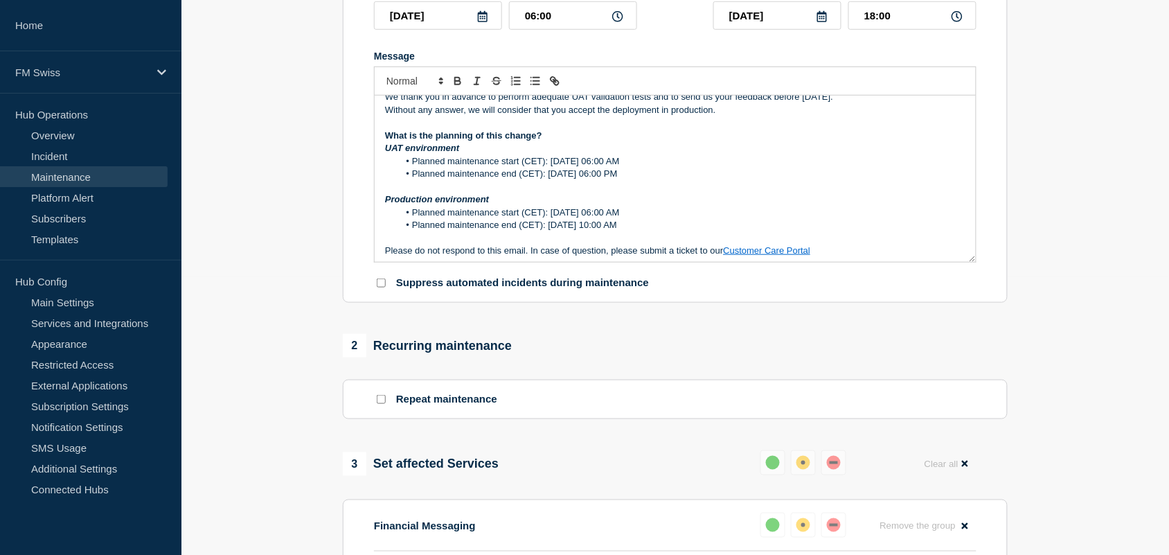
scroll to position [483, 0]
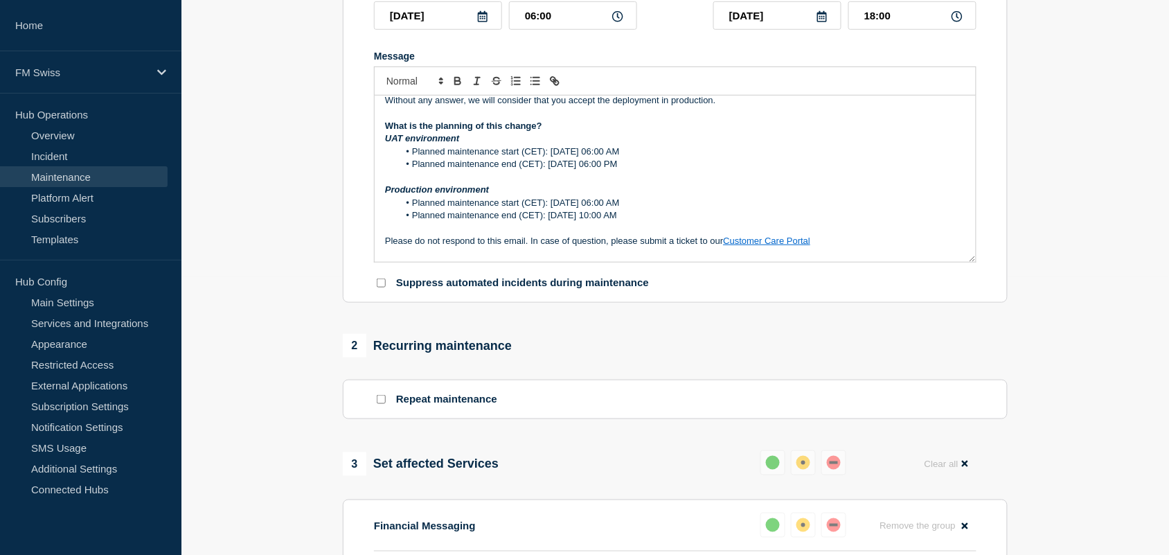
click at [725, 170] on li "Planned maintenance end (CET): Friday 5th September 2025 - 06:00 PM" at bounding box center [682, 164] width 567 height 12
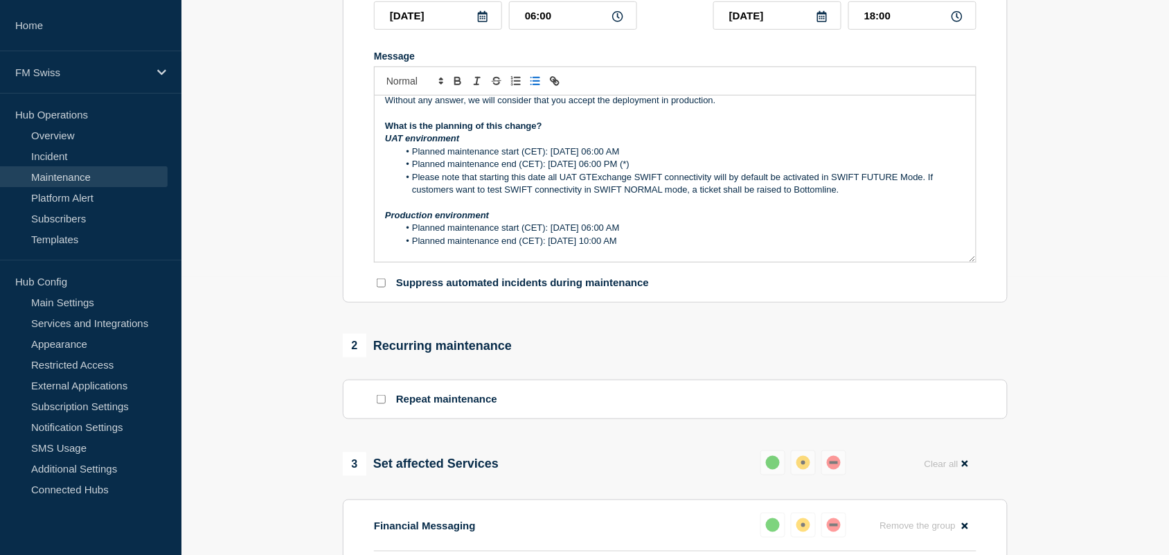
click at [413, 182] on li "Please note that starting this date all UAT GTExchange SWIFT connectivity will …" at bounding box center [682, 184] width 567 height 26
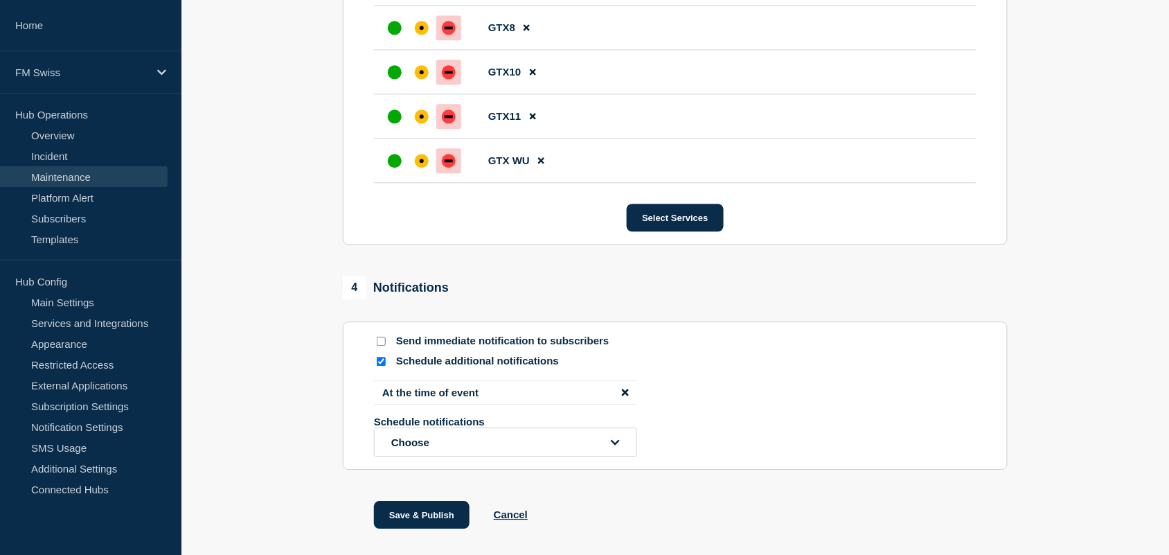
scroll to position [1033, 0]
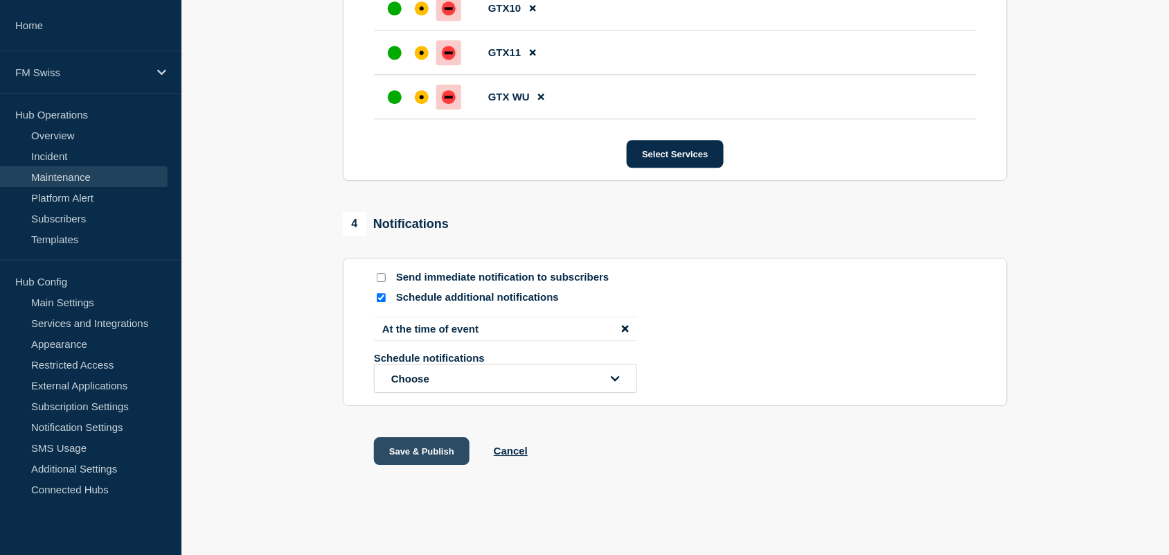
click at [411, 454] on button "Save & Publish" at bounding box center [422, 451] width 96 height 28
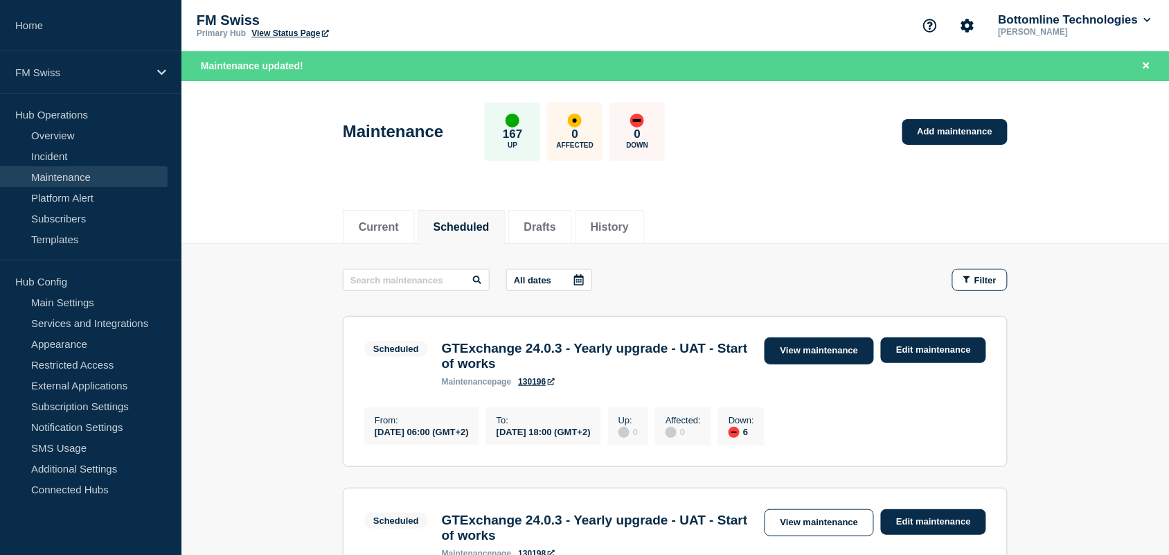
click at [842, 361] on link "View maintenance" at bounding box center [819, 350] width 109 height 27
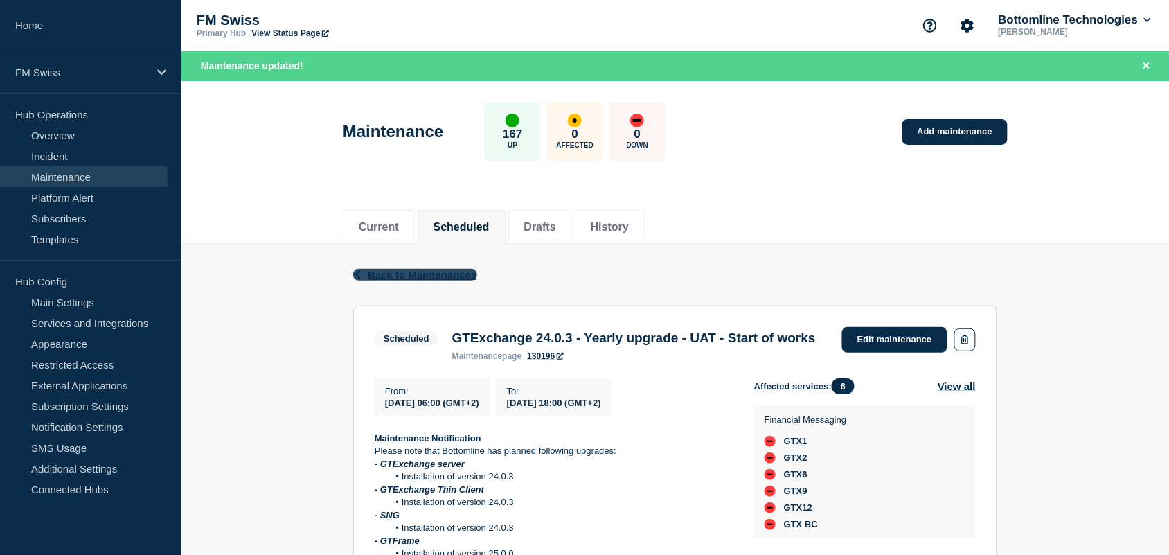
click at [374, 269] on span "Back to Maintenances" at bounding box center [422, 275] width 109 height 12
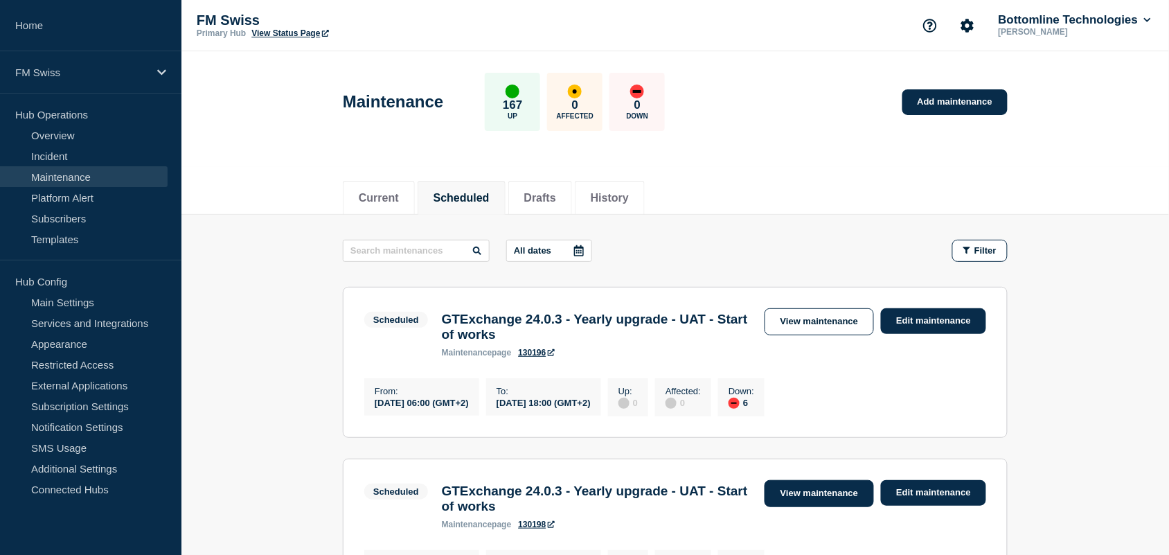
click at [808, 497] on link "View maintenance" at bounding box center [819, 493] width 109 height 27
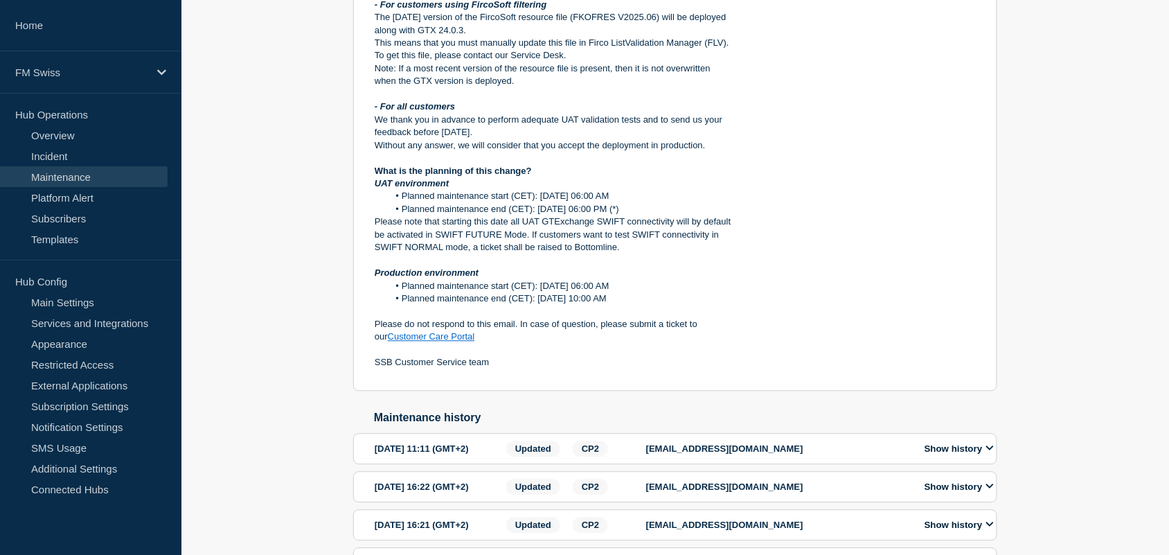
scroll to position [764, 0]
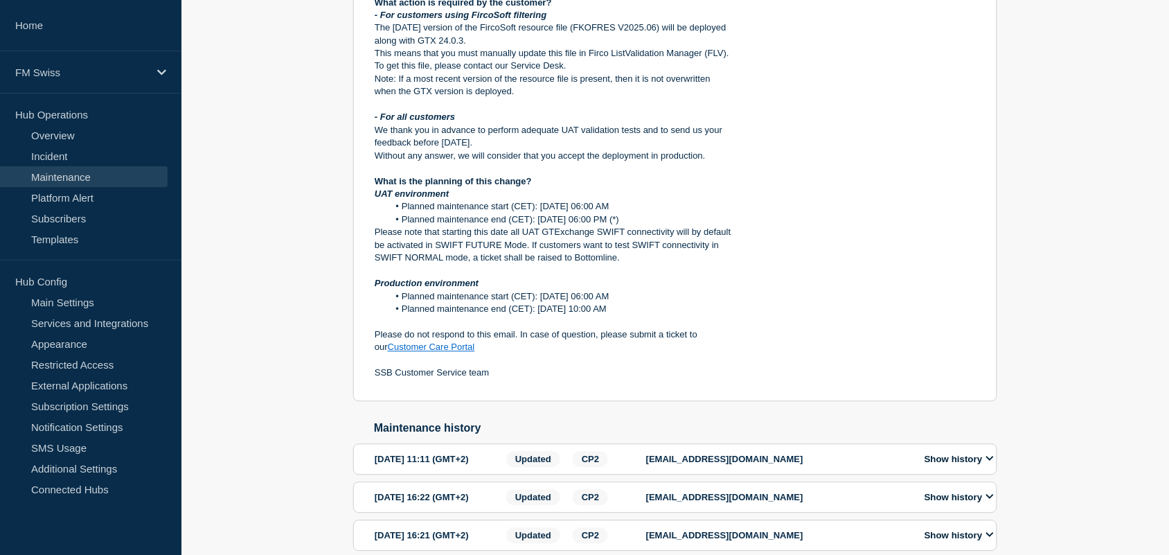
drag, startPoint x: 695, startPoint y: 241, endPoint x: 697, endPoint y: 282, distance: 41.0
click at [697, 282] on div "-------------------------------------------------------------------------------…" at bounding box center [553, 9] width 357 height 741
copy div "(*) Please note that starting this date all UAT GTExchange SWIFT connectivity w…"
click at [137, 60] on div "FM Swiss" at bounding box center [90, 72] width 181 height 42
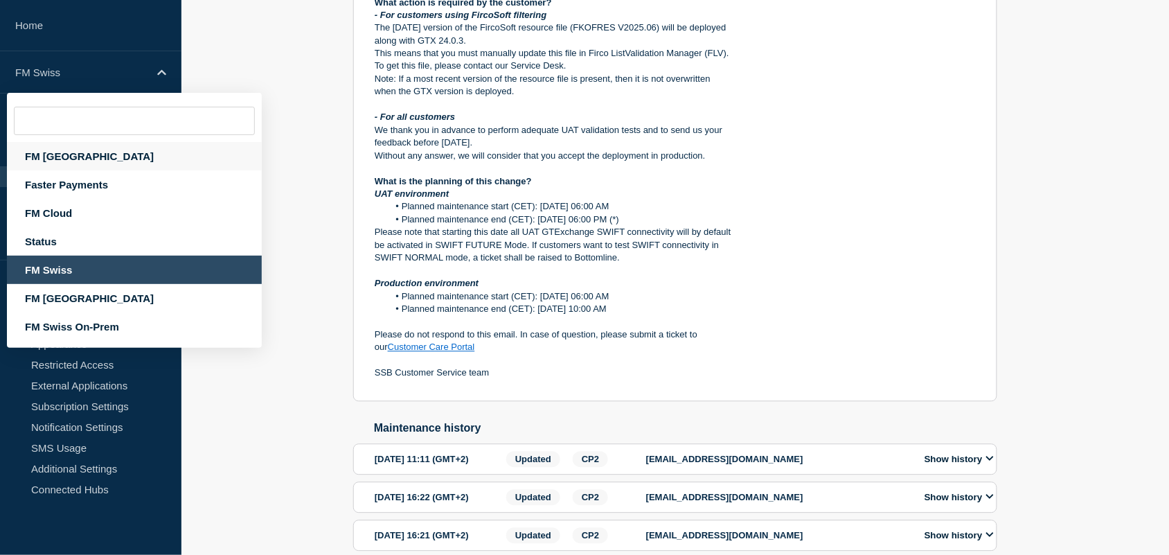
click at [71, 157] on div "FM [GEOGRAPHIC_DATA]" at bounding box center [134, 156] width 255 height 28
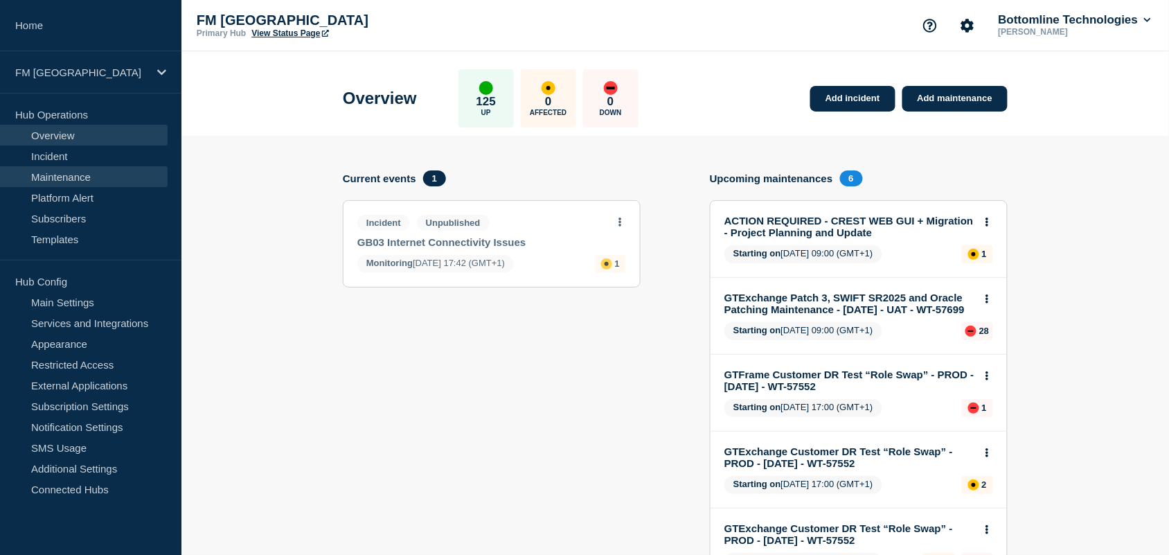
click at [105, 168] on link "Maintenance" at bounding box center [84, 176] width 168 height 21
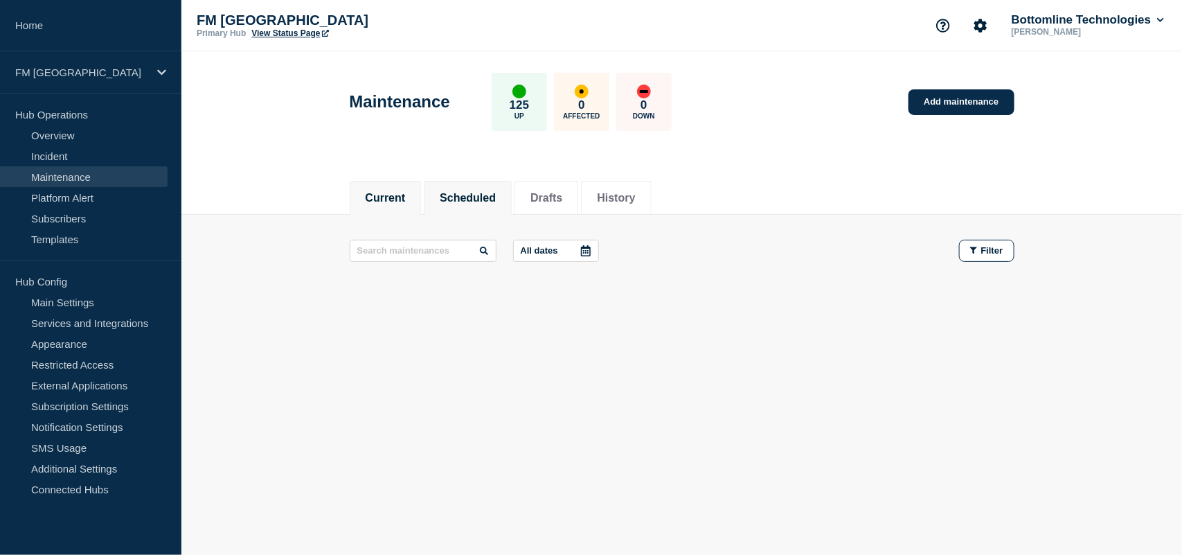
click at [483, 194] on button "Scheduled" at bounding box center [468, 198] width 56 height 12
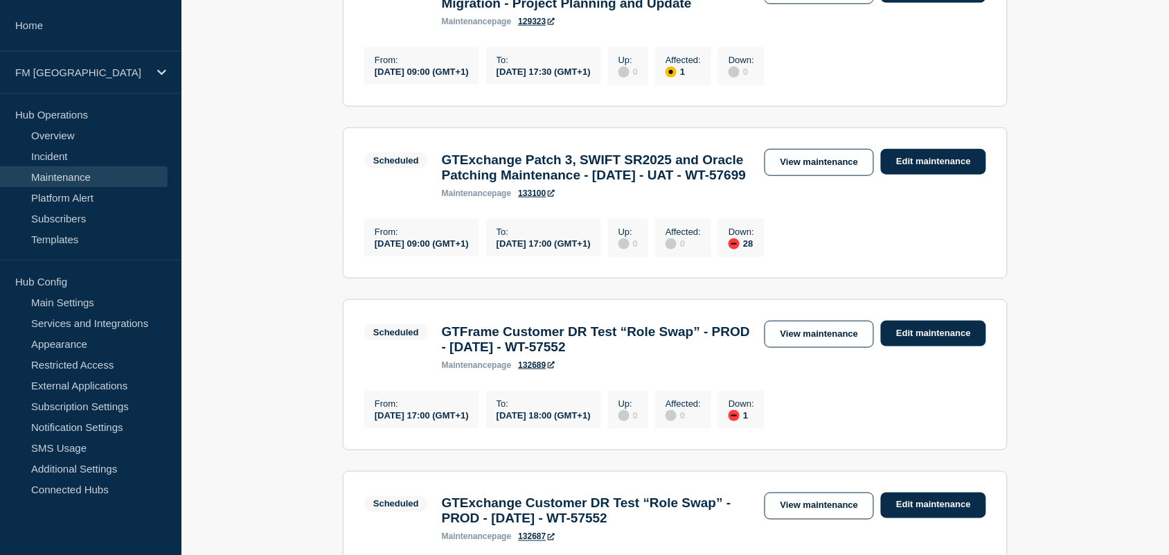
scroll to position [260, 0]
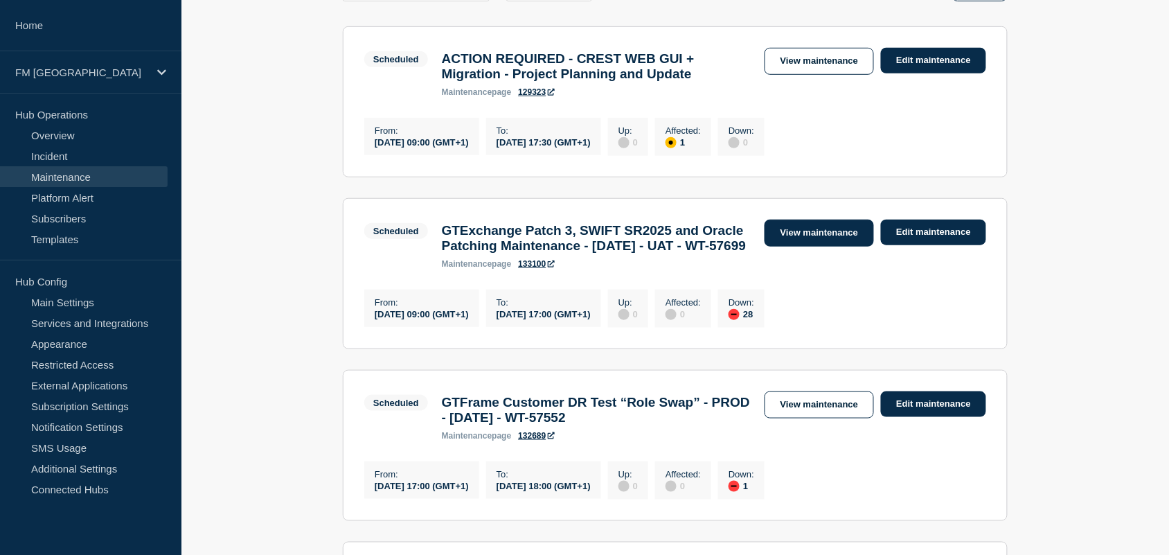
click at [840, 247] on link "View maintenance" at bounding box center [819, 233] width 109 height 27
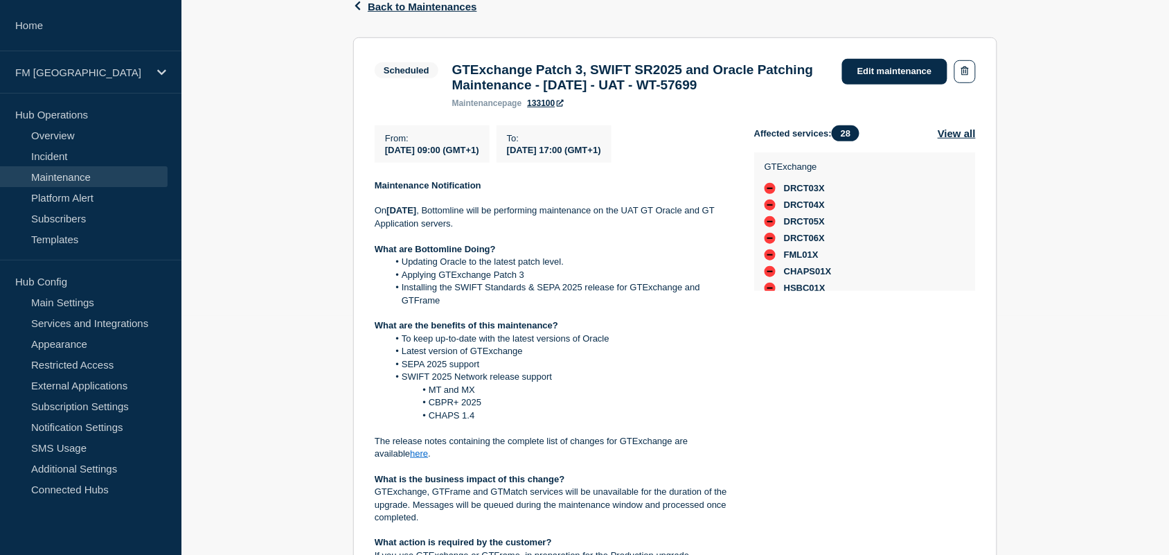
scroll to position [163, 0]
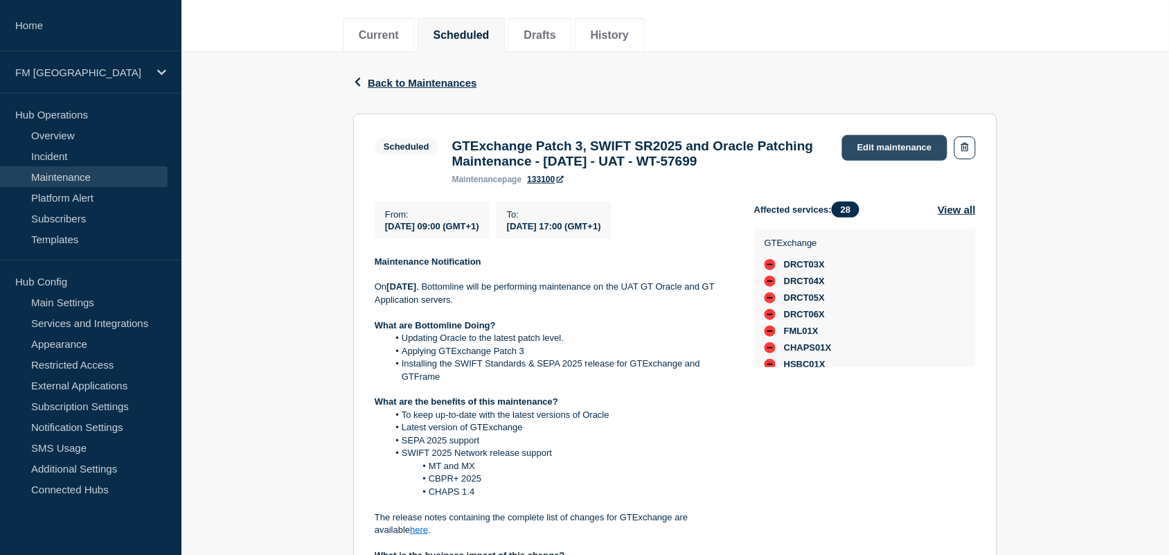
click at [887, 151] on link "Edit maintenance" at bounding box center [894, 148] width 105 height 26
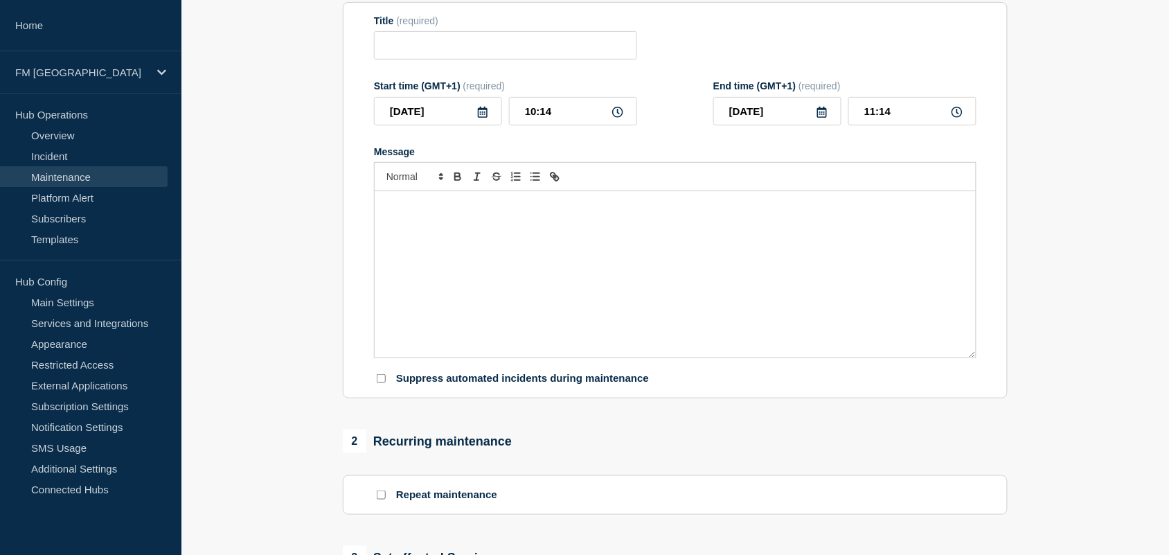
type input "GTExchange Patch 3, SWIFT SR2025 and Oracle Patching Maintenance - [DATE] - UAT…"
type input "2025-09-02"
type input "09:00"
type input "2025-09-02"
type input "17:00"
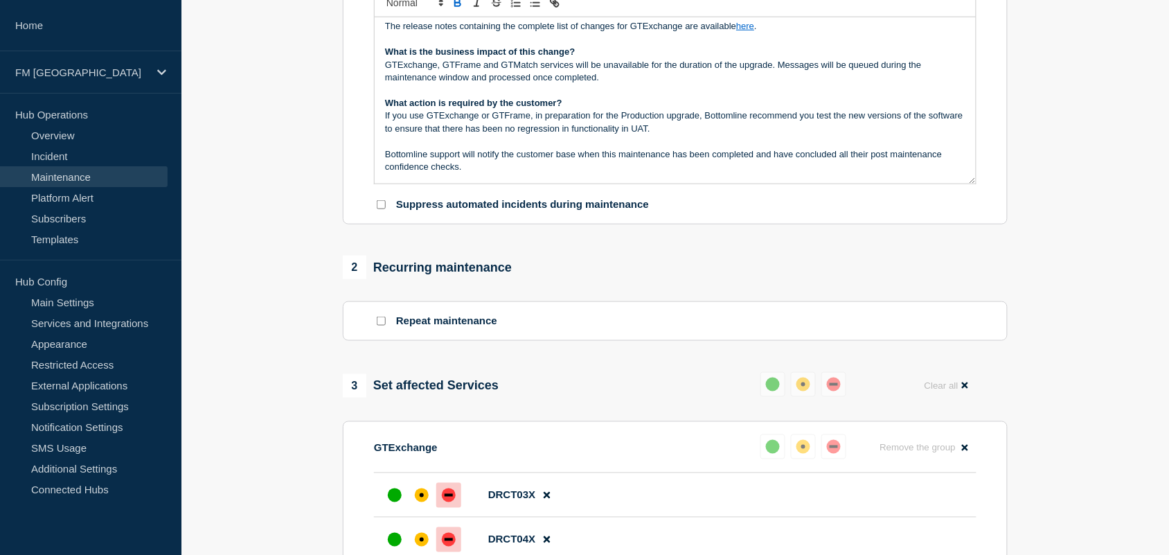
scroll to position [291, 0]
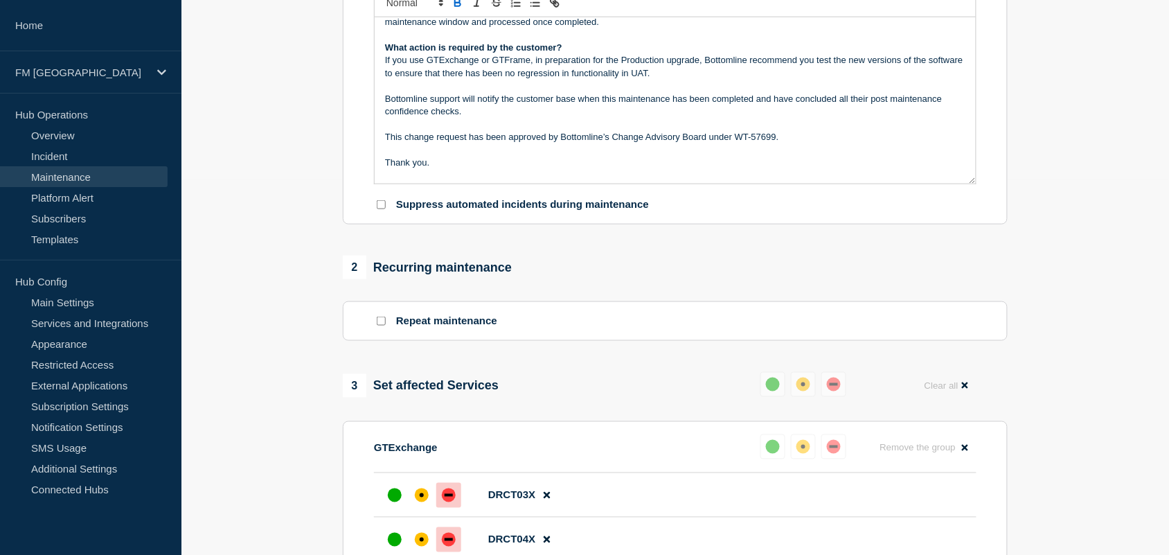
click at [700, 80] on p "If you use GTExchange or GTFrame, in preparation for the Production upgrade, Bo…" at bounding box center [675, 67] width 580 height 26
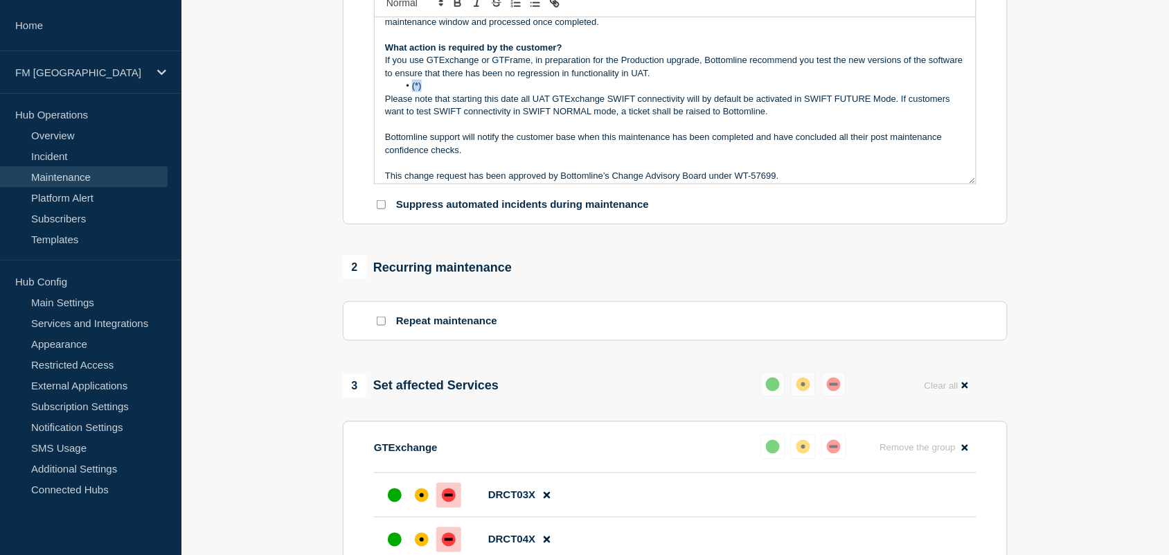
drag, startPoint x: 429, startPoint y: 97, endPoint x: 381, endPoint y: 96, distance: 48.5
click at [381, 96] on div "Maintenance Notification On 2nd of September , Bottomline will be performing ma…" at bounding box center [675, 100] width 601 height 166
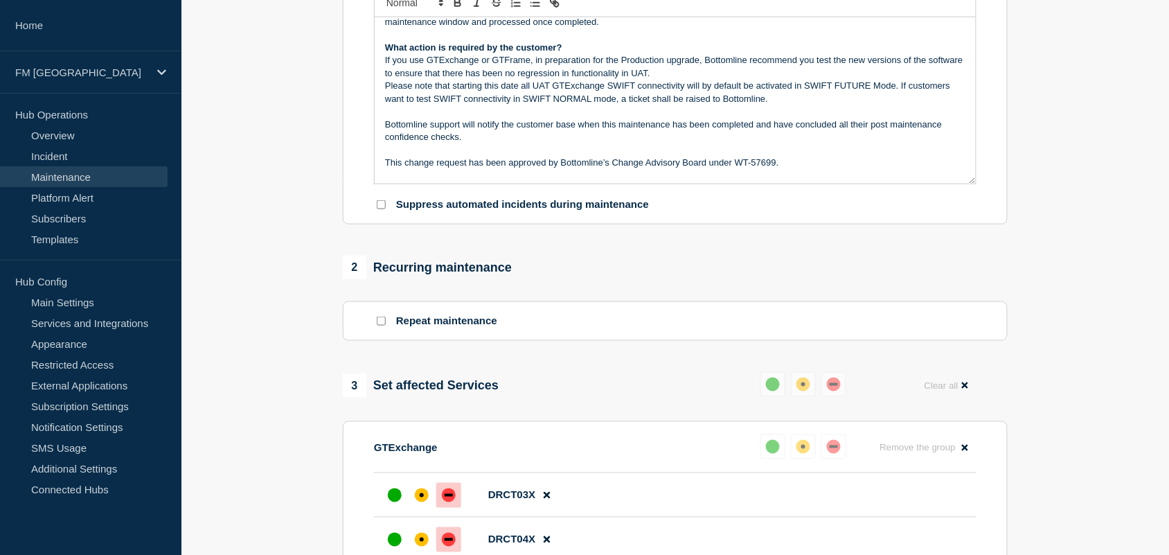
click at [810, 96] on p "Please note that starting this date all UAT GTExchange SWIFT connectivity will …" at bounding box center [675, 93] width 580 height 26
click at [619, 105] on p "Please note that starting this date all UAT GTExchange SWIFT connectivity will …" at bounding box center [675, 93] width 580 height 26
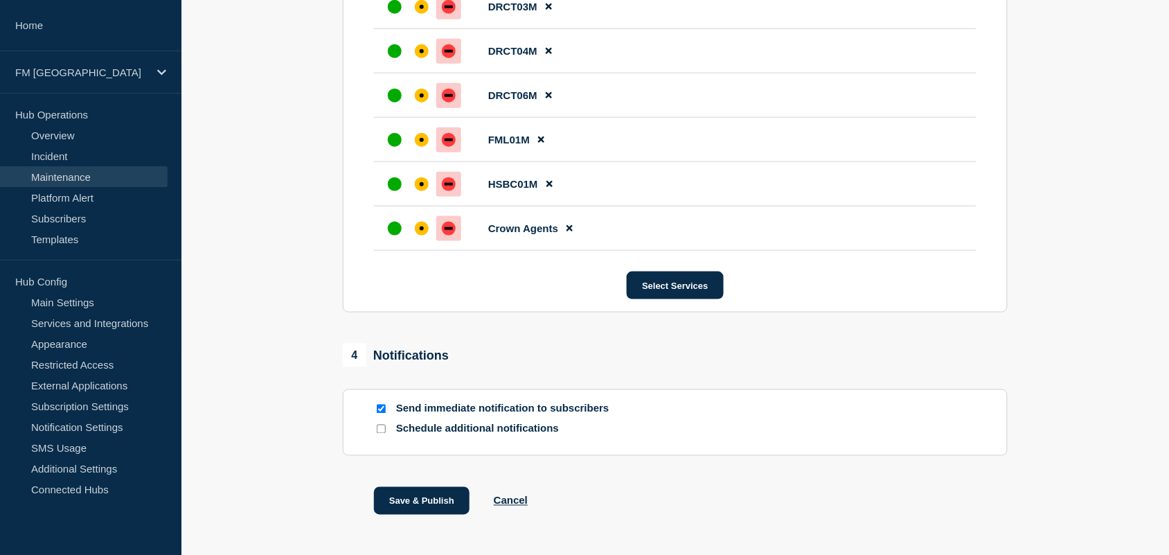
scroll to position [2027, 0]
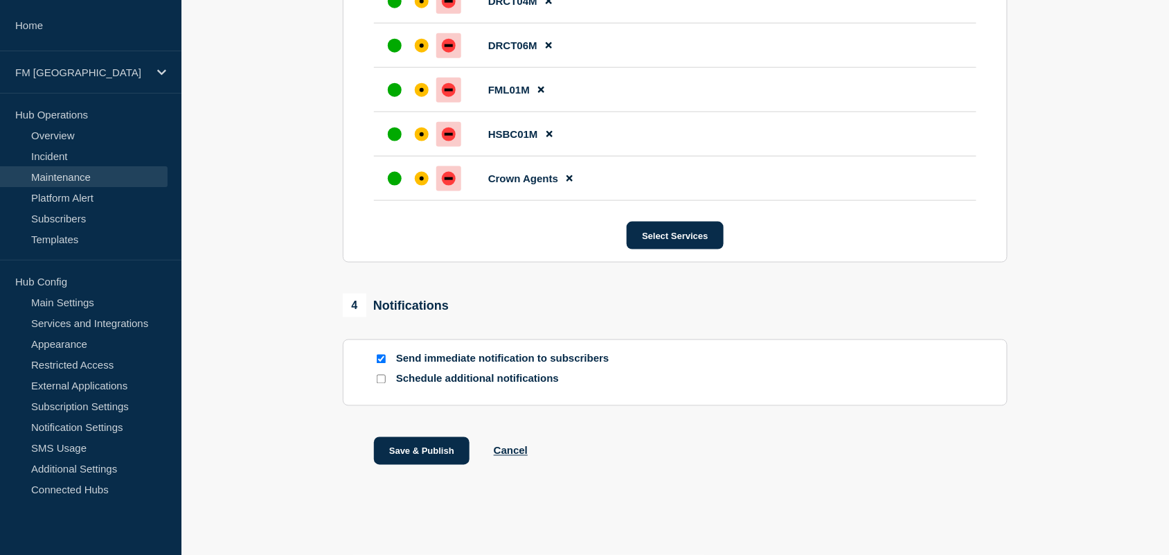
click at [383, 360] on input "Send immediate notification to subscribers" at bounding box center [381, 359] width 9 height 9
checkbox input "false"
click at [430, 450] on button "Save & Publish" at bounding box center [422, 451] width 96 height 28
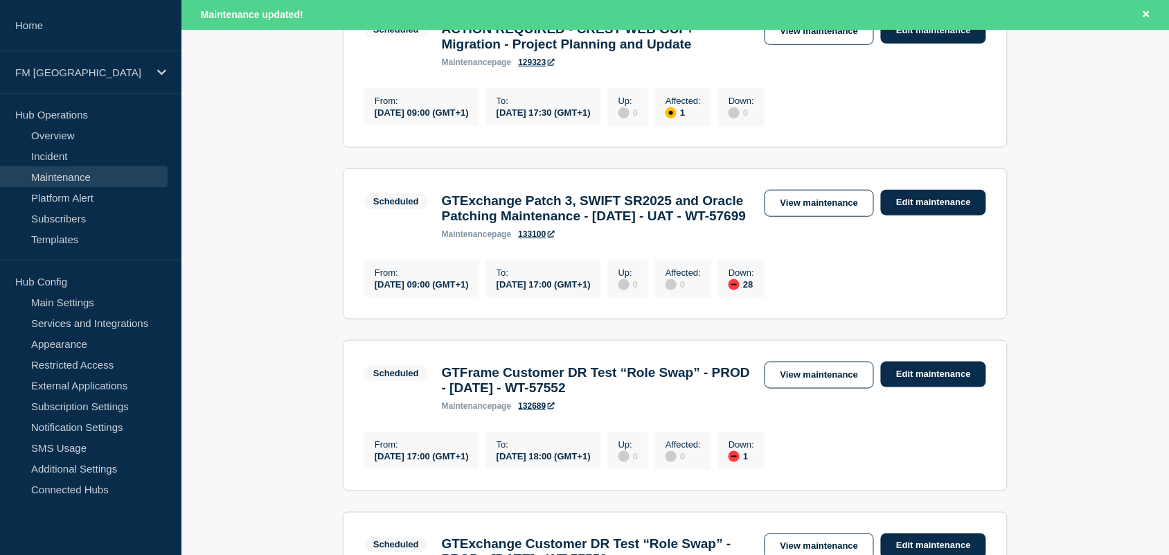
scroll to position [321, 0]
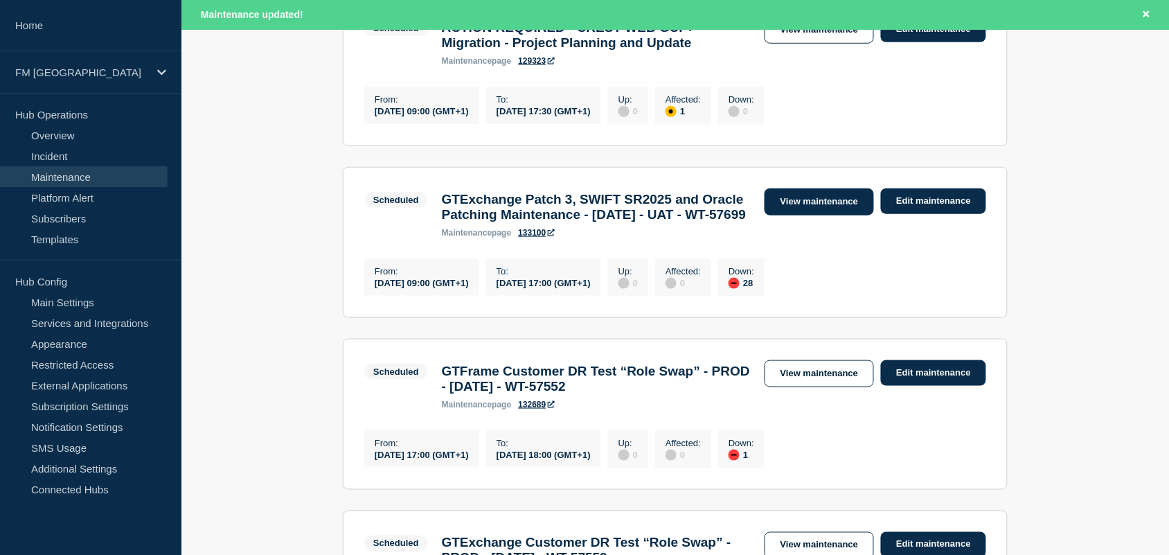
click at [821, 204] on link "View maintenance" at bounding box center [819, 201] width 109 height 27
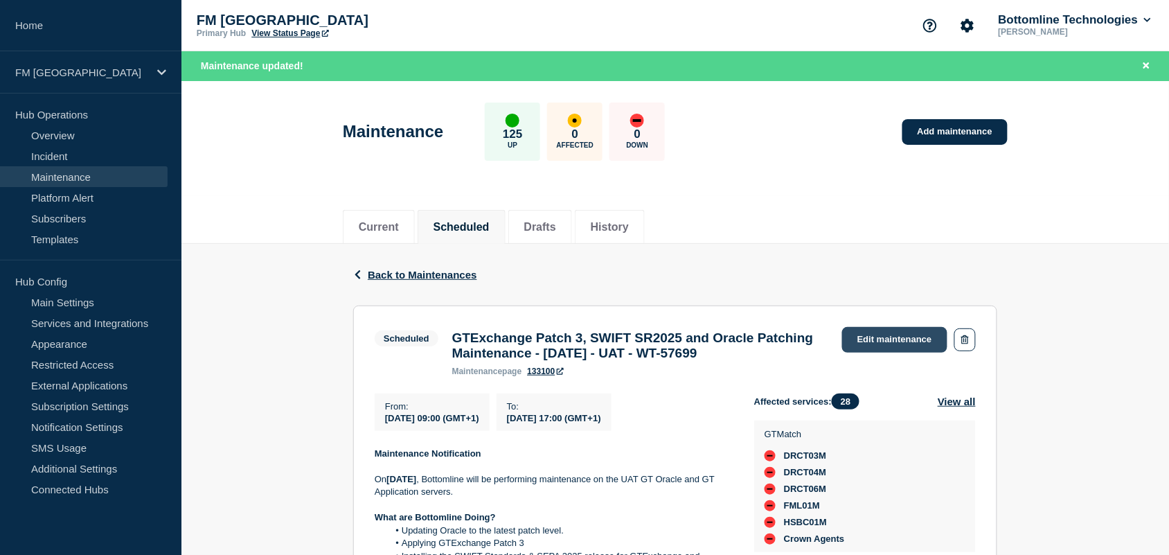
click at [861, 346] on link "Edit maintenance" at bounding box center [894, 340] width 105 height 26
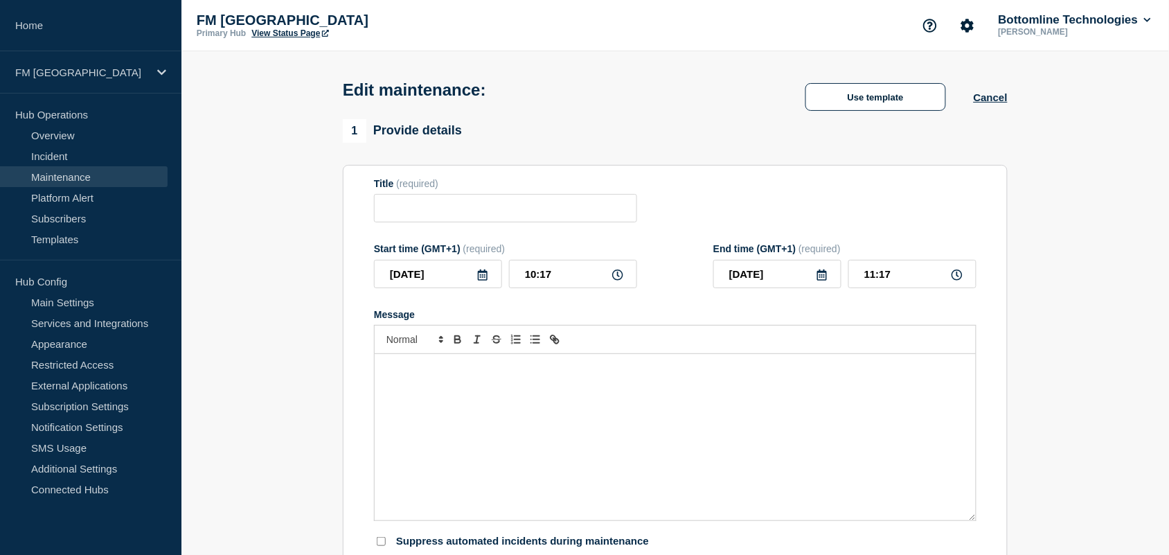
type input "GTExchange Patch 3, SWIFT SR2025 and Oracle Patching Maintenance - [DATE] - UAT…"
type input "2025-09-02"
type input "09:00"
type input "2025-09-02"
type input "17:00"
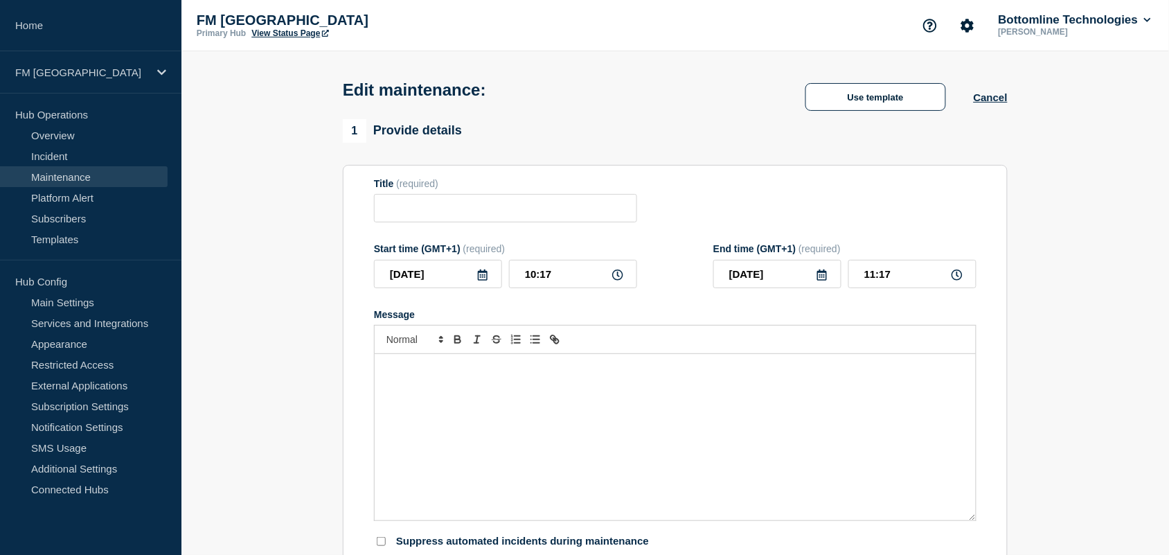
checkbox input "false"
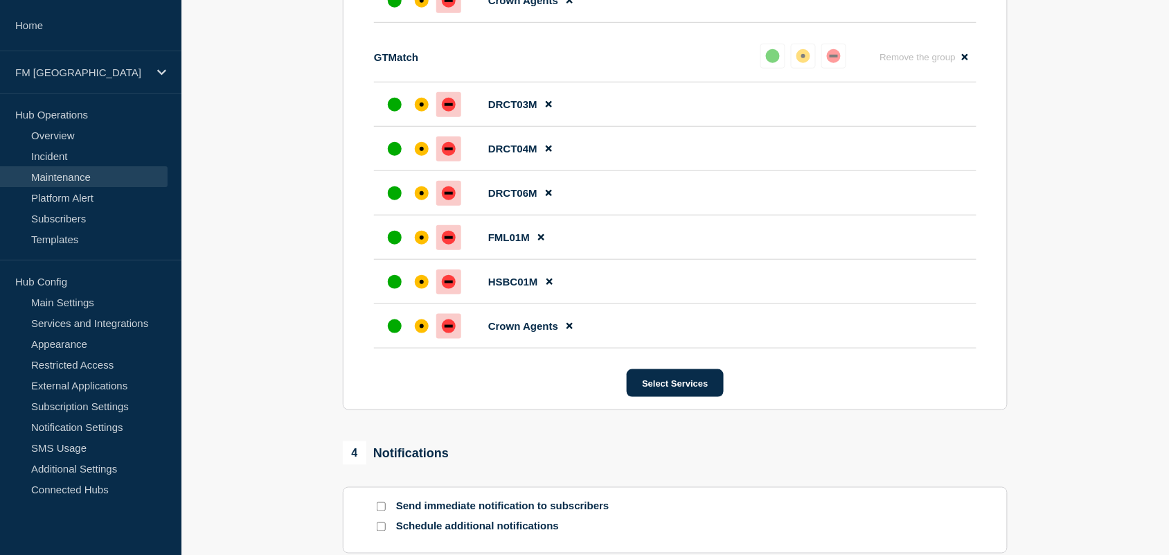
scroll to position [2027, 0]
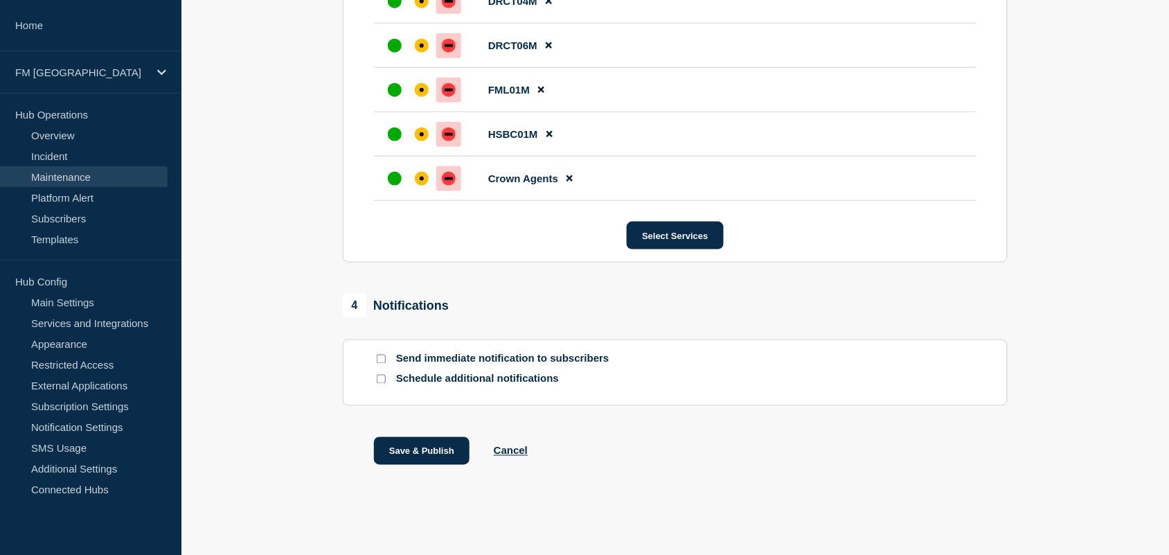
click at [433, 454] on button "Save & Publish" at bounding box center [422, 451] width 96 height 28
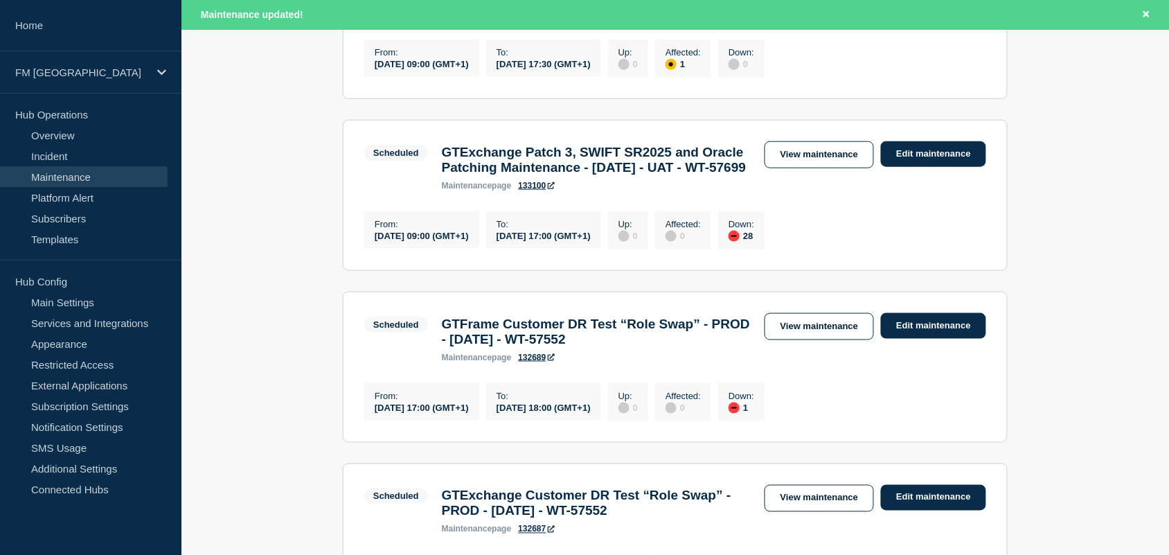
scroll to position [373, 0]
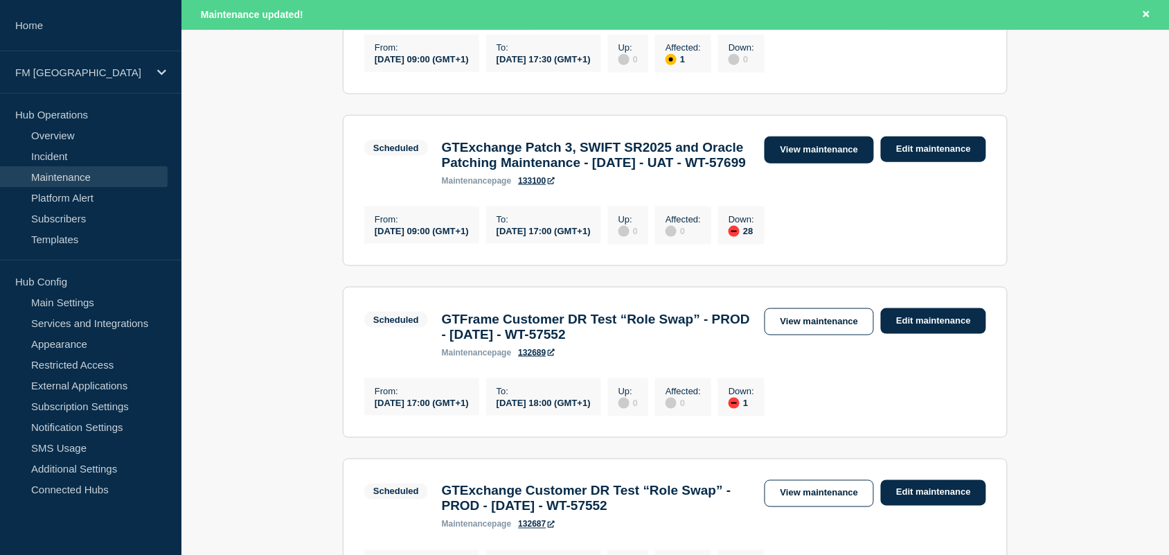
click at [781, 150] on link "View maintenance" at bounding box center [819, 149] width 109 height 27
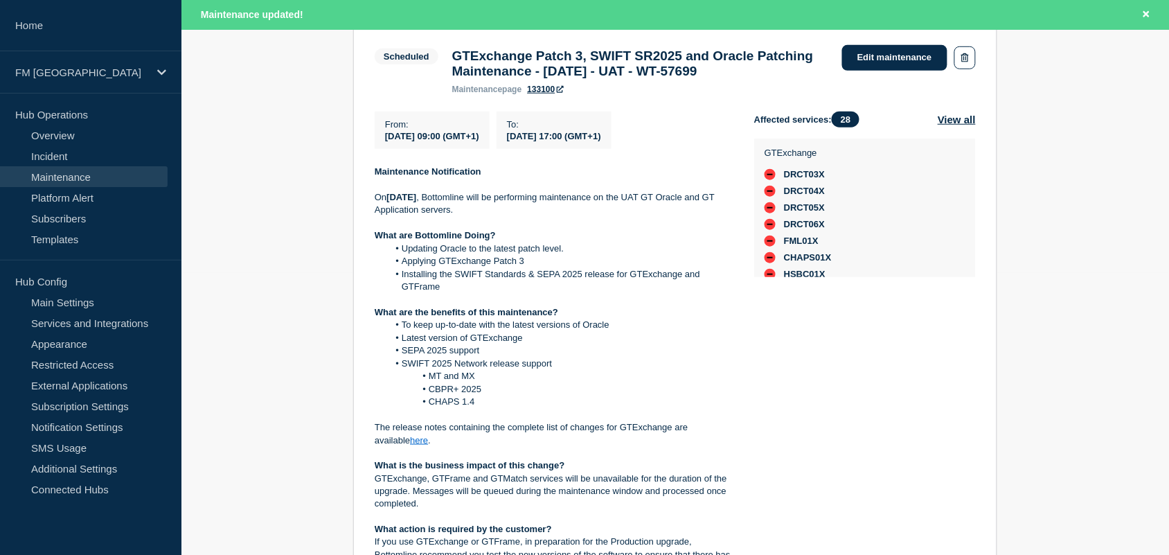
scroll to position [272, 0]
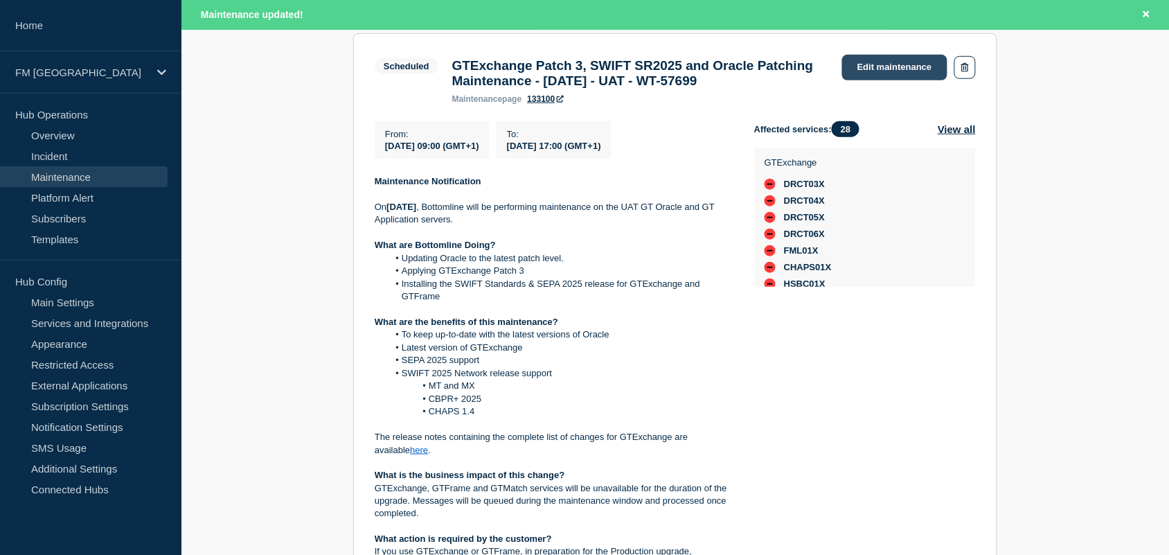
click at [857, 73] on link "Edit maintenance" at bounding box center [894, 68] width 105 height 26
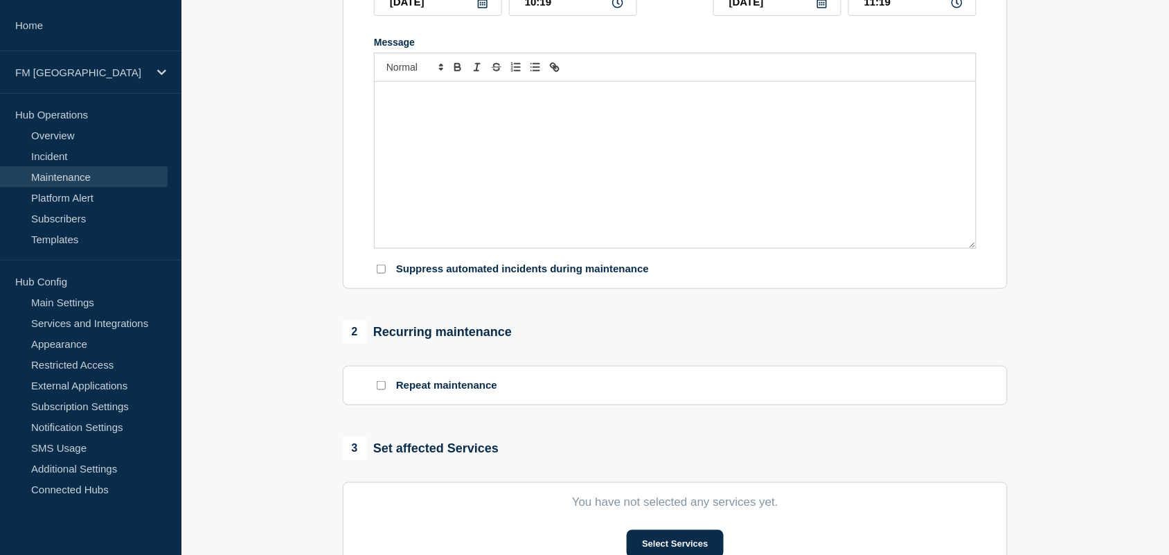
type input "GTExchange Patch 3, SWIFT SR2025 and Oracle Patching Maintenance - [DATE] - UAT…"
type input "2025-09-02"
type input "09:00"
type input "2025-09-02"
type input "17:00"
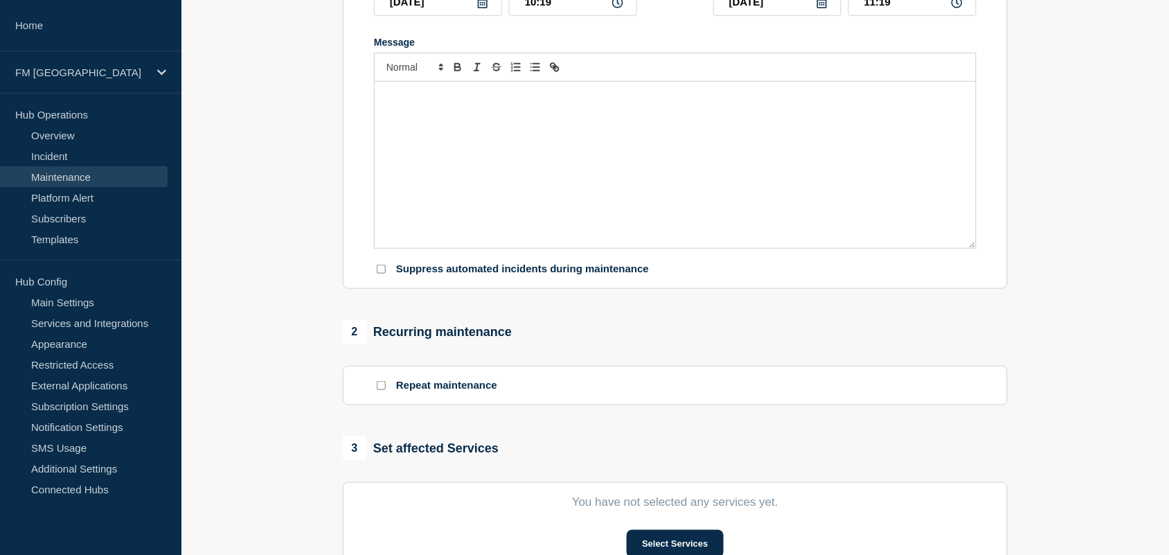
checkbox input "false"
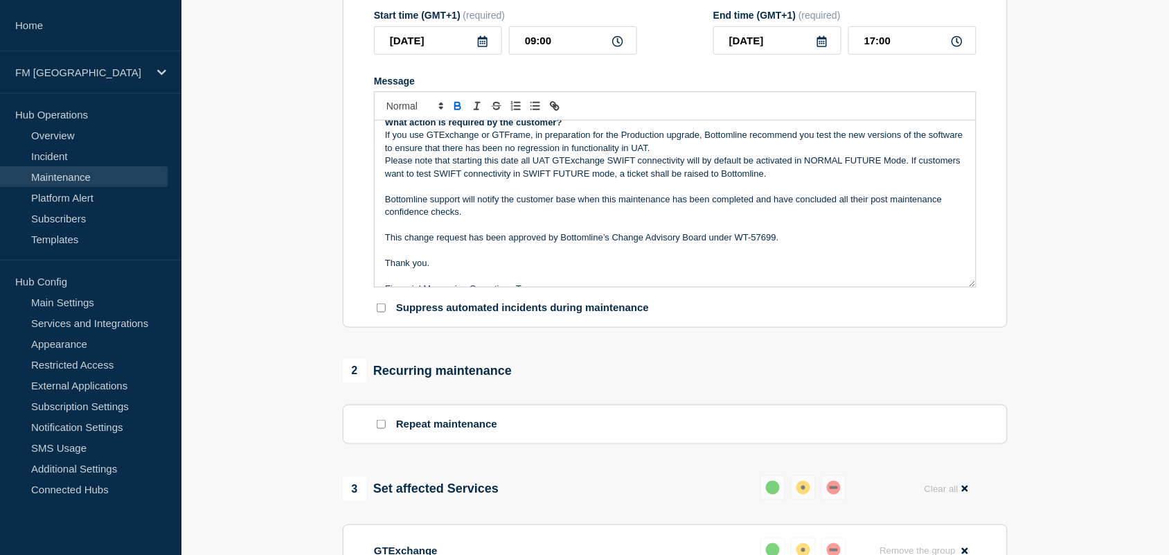
scroll to position [301, 0]
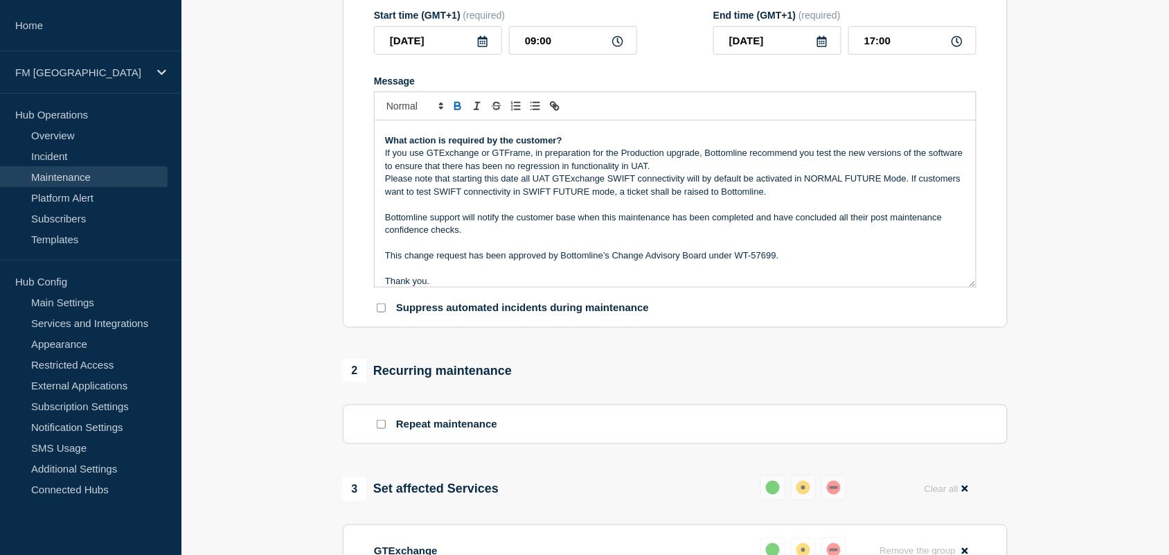
click at [861, 188] on p "Please note that starting this date all UAT GTExchange SWIFT connectivity will …" at bounding box center [675, 185] width 580 height 26
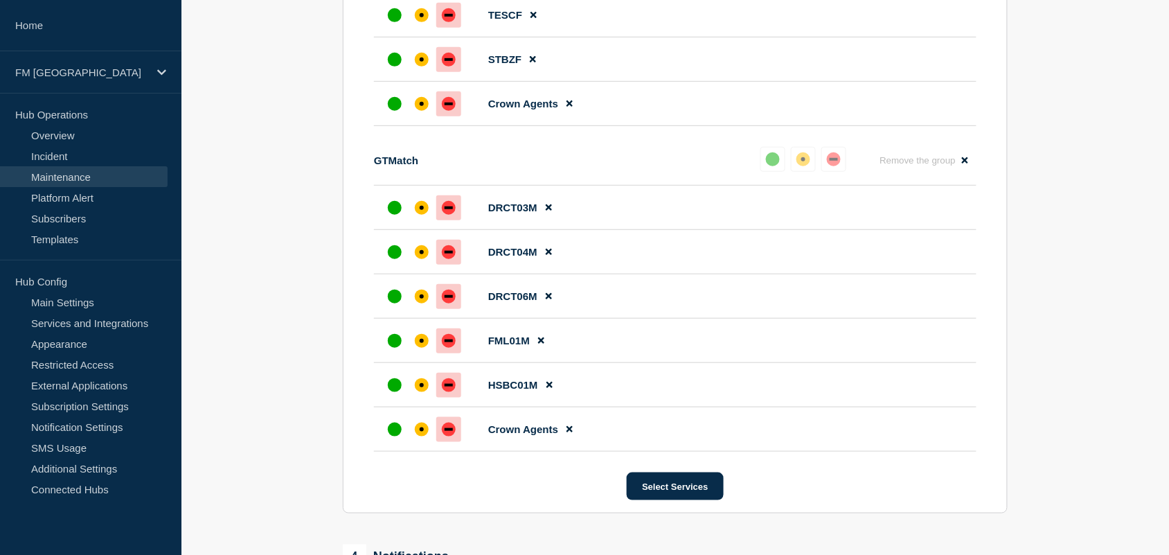
scroll to position [2018, 0]
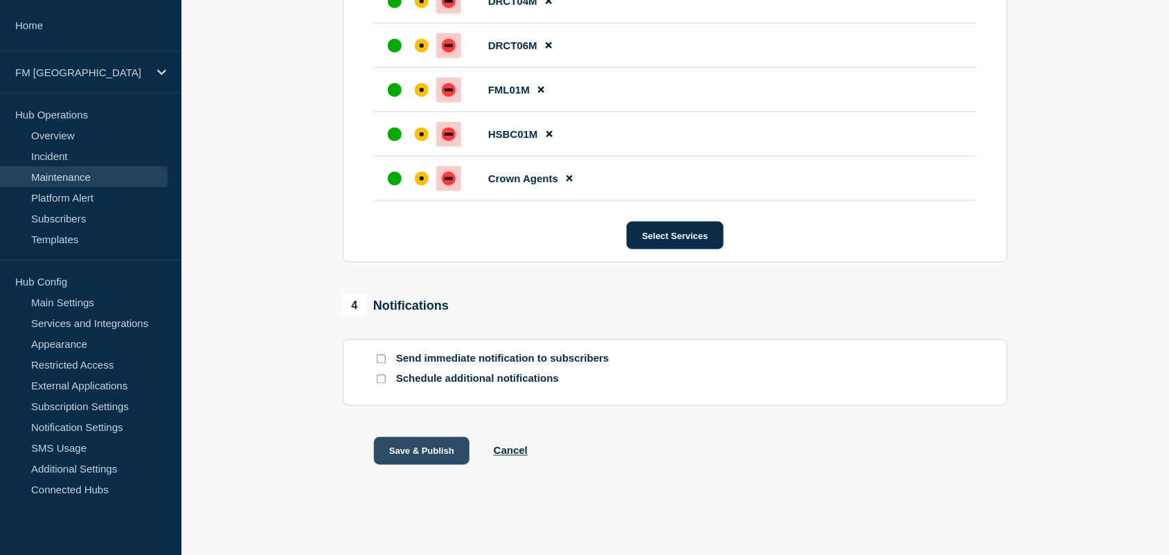
click at [405, 454] on button "Save & Publish" at bounding box center [422, 451] width 96 height 28
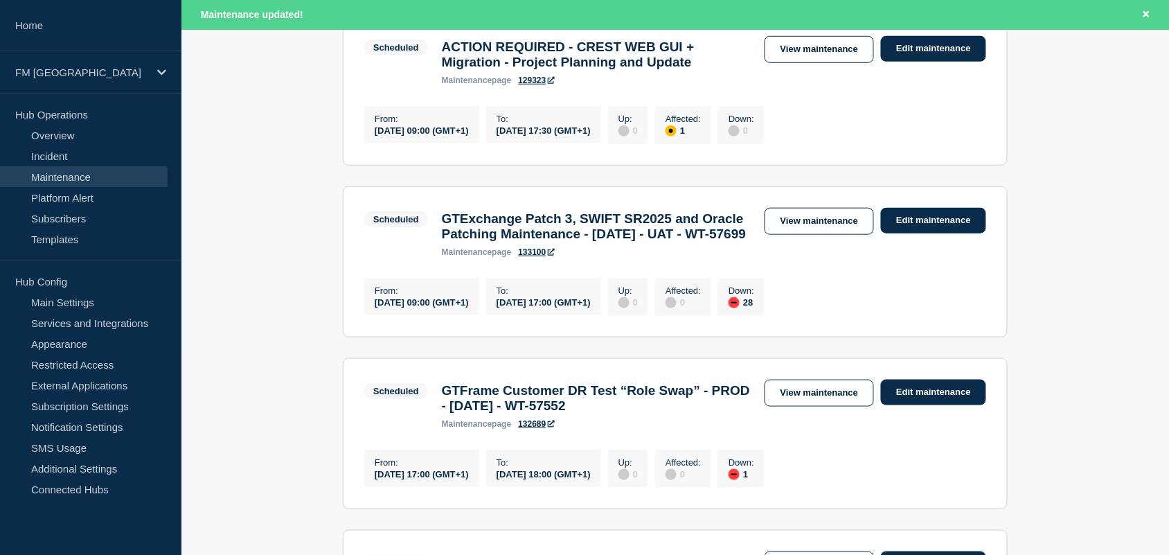
scroll to position [314, 0]
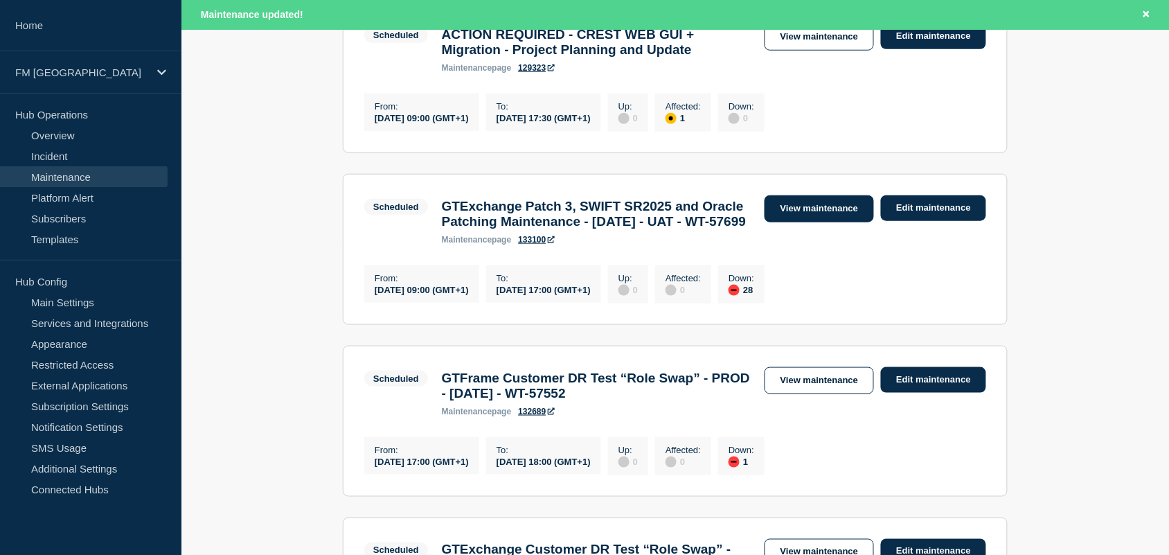
click at [812, 220] on link "View maintenance" at bounding box center [819, 208] width 109 height 27
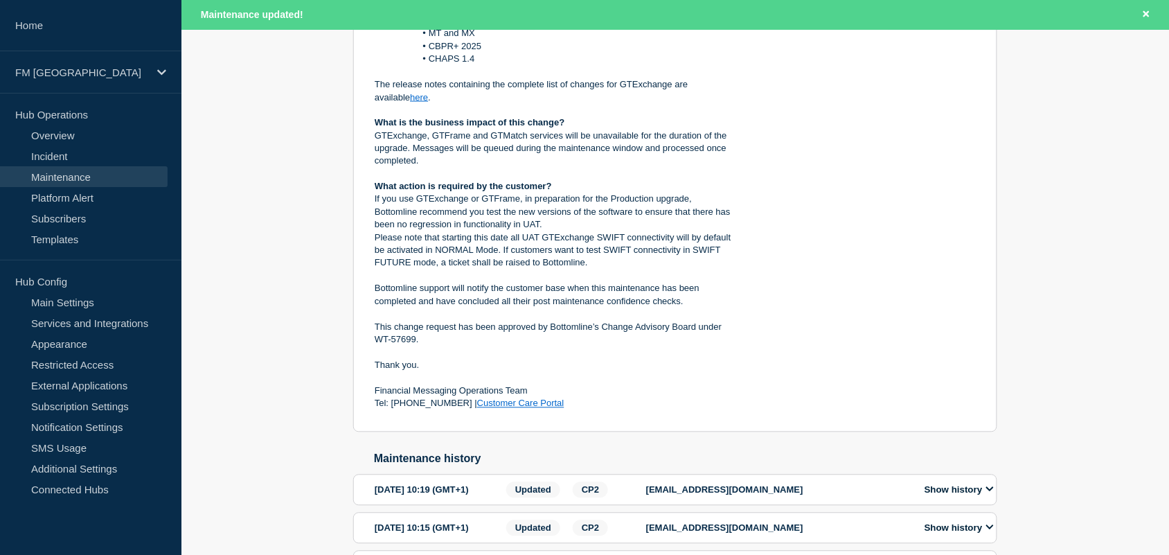
scroll to position [614, 0]
